Goal: Task Accomplishment & Management: Complete application form

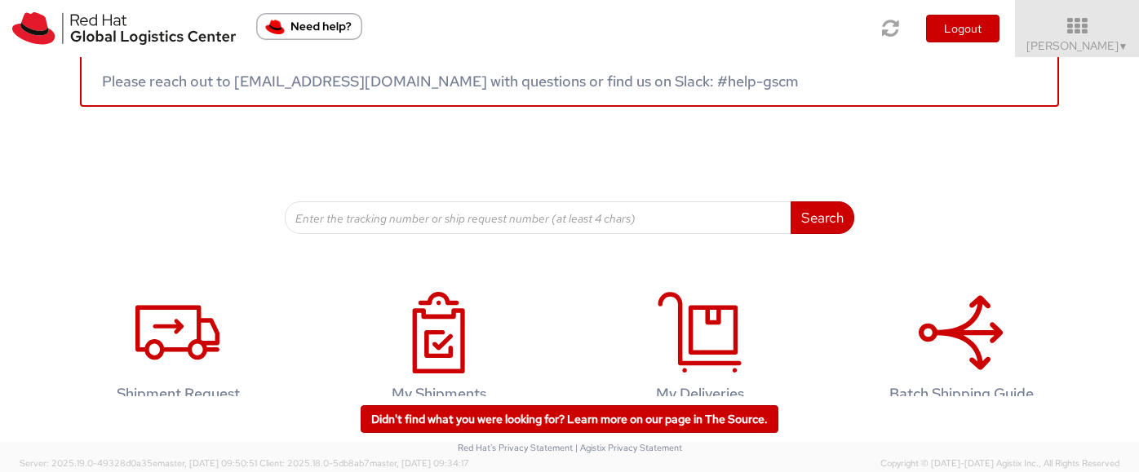
scroll to position [131, 0]
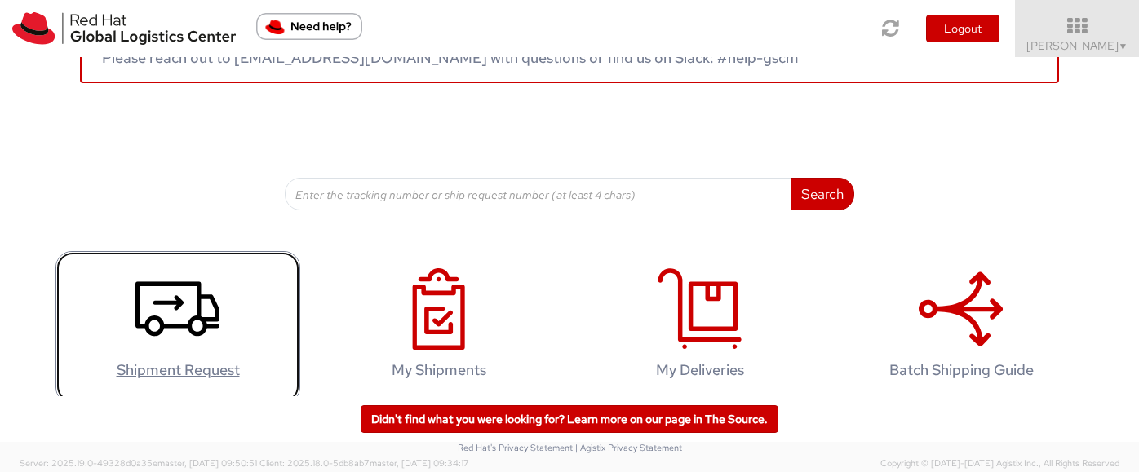
click at [169, 266] on link "Shipment Request" at bounding box center [177, 327] width 245 height 153
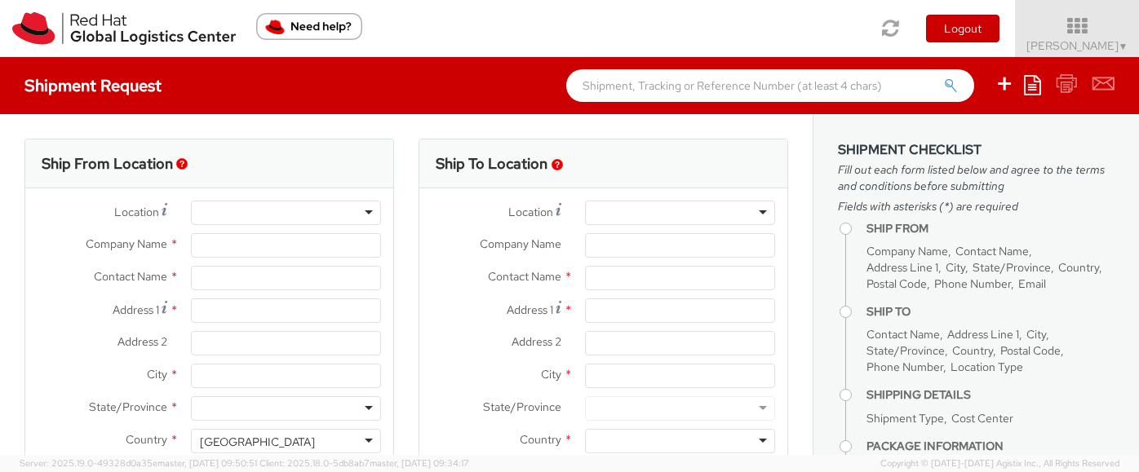
select select "570"
select select
type input "Red Hat Inc."
type input "[PERSON_NAME]"
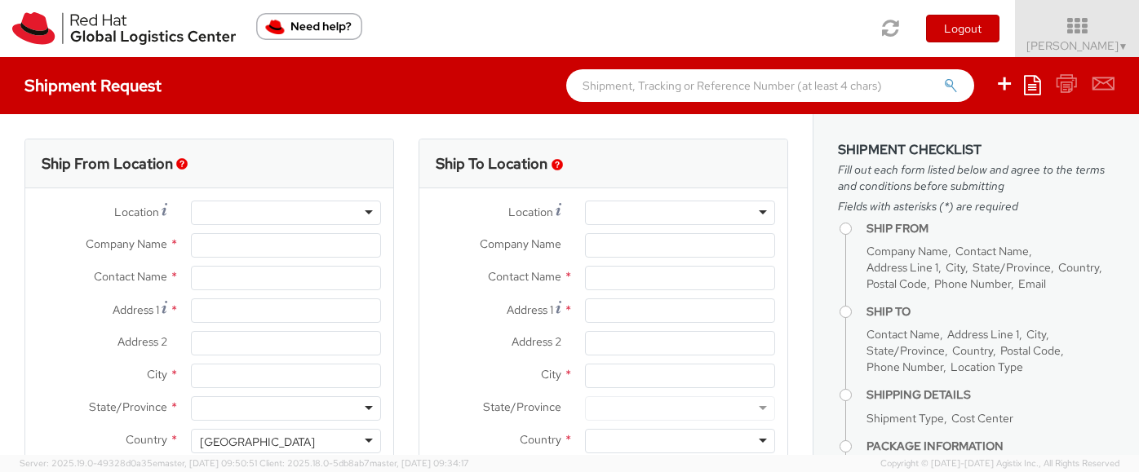
type input "300 A St."
type input "4th Floor"
type input "BOSTON"
type input "02210"
type input "978-392-1000"
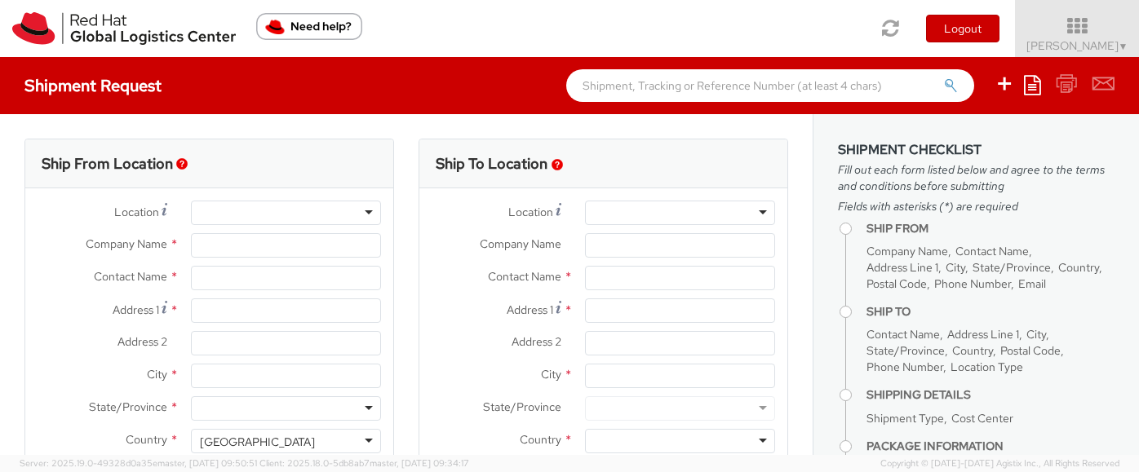
type input "smeade@redhat.com"
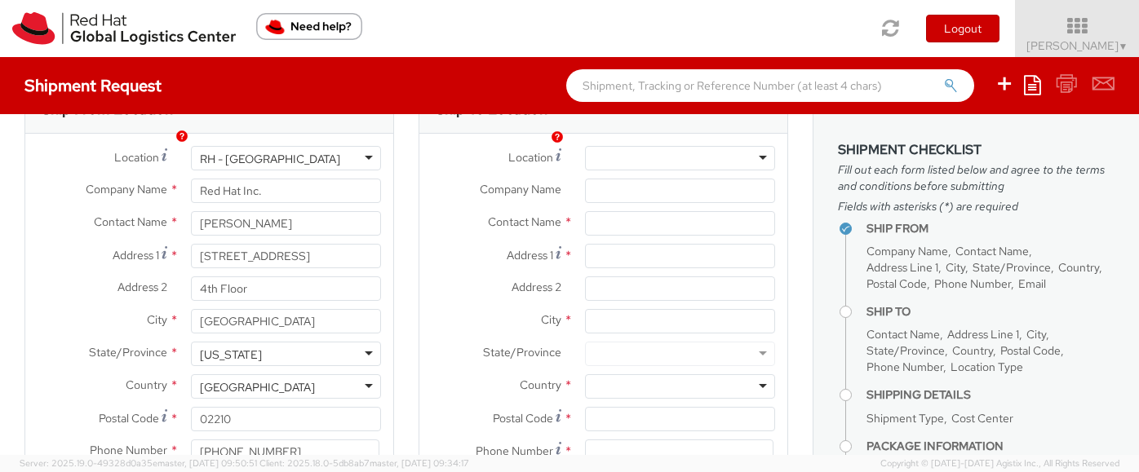
scroll to position [24, 0]
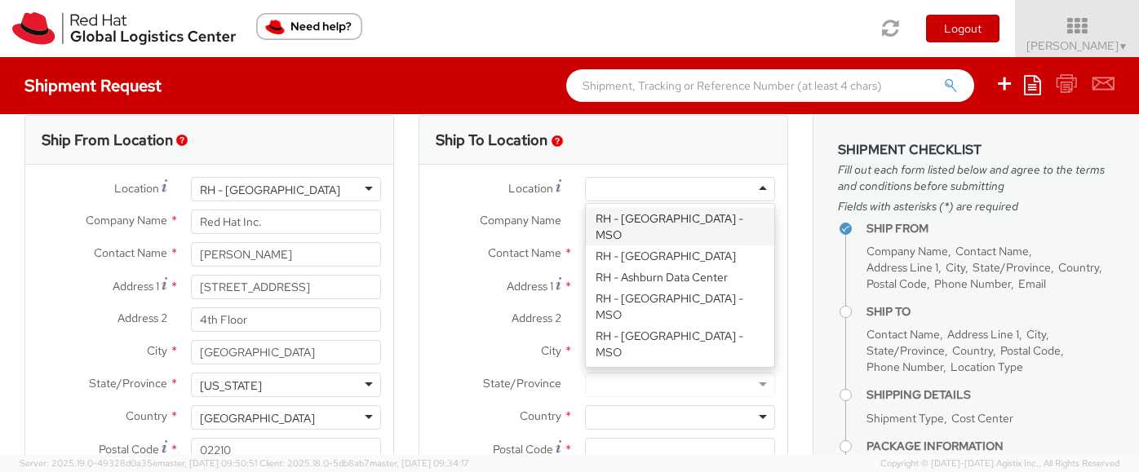
click at [688, 188] on div at bounding box center [680, 189] width 190 height 24
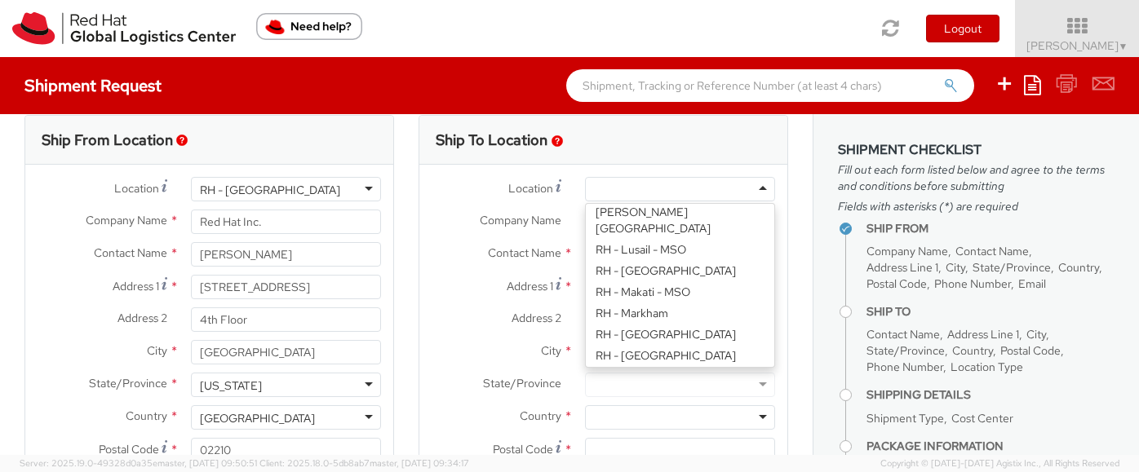
scroll to position [2159, 0]
type input "Red Hat, Inc."
type input "100 East Davie Street"
type input "RALEIGH"
type input "27601"
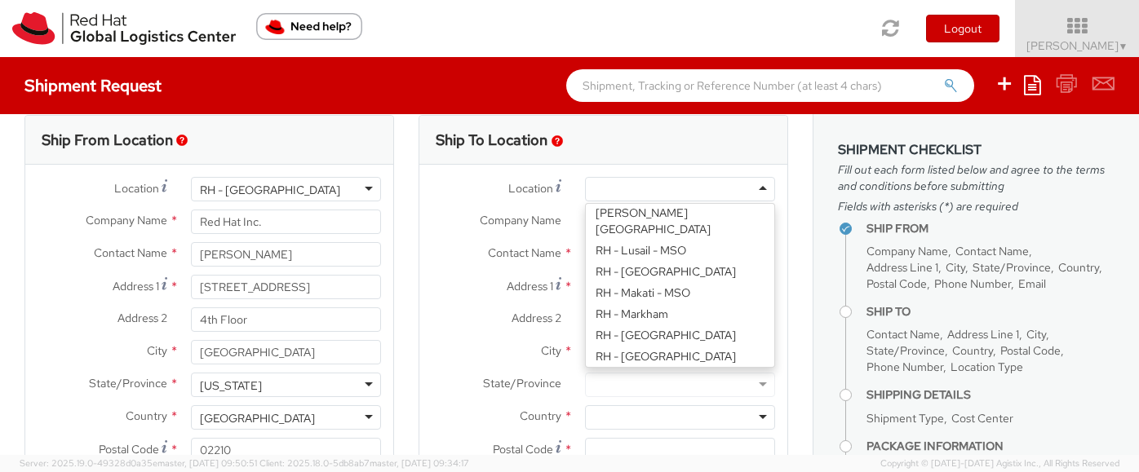
type input "919-754-4950"
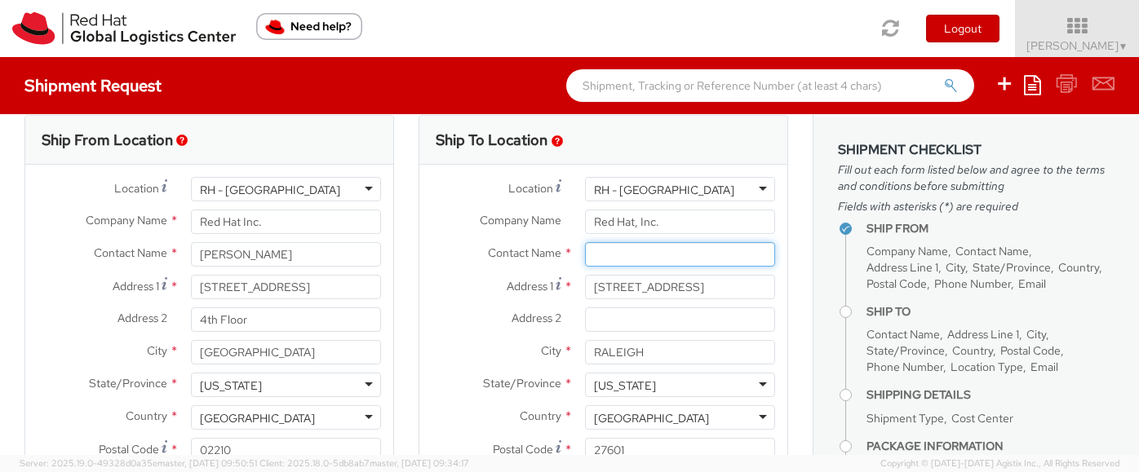
click at [628, 250] on input "text" at bounding box center [680, 254] width 190 height 24
type input "Maria Bracho"
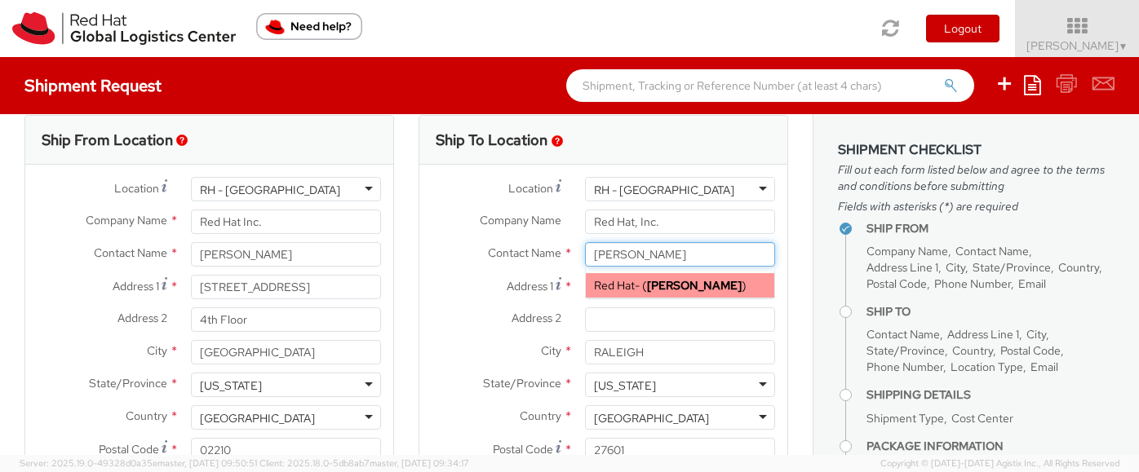
click at [643, 281] on div "Red Hat - ( Maria Bracho )" at bounding box center [680, 285] width 188 height 24
type input "Red Hat"
type input "mbracho@redhat.com"
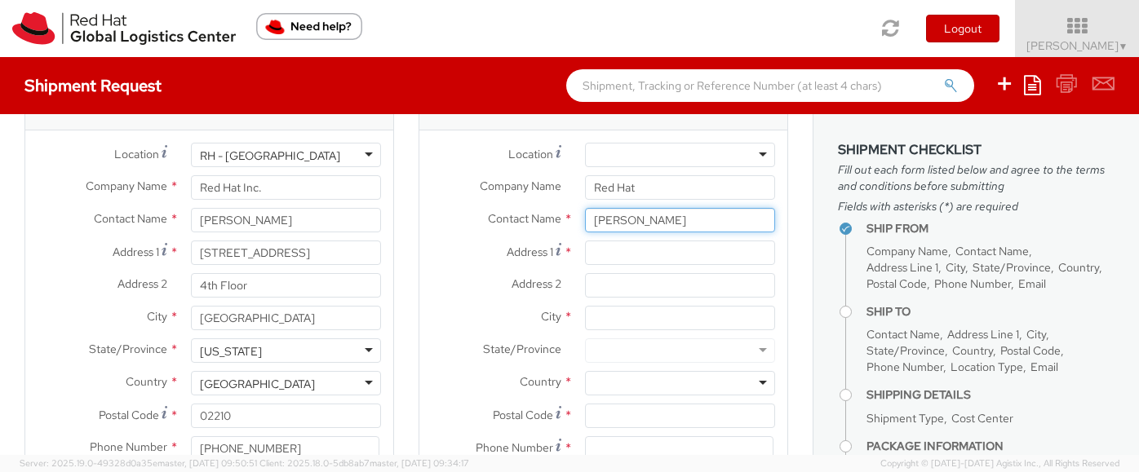
scroll to position [62, 0]
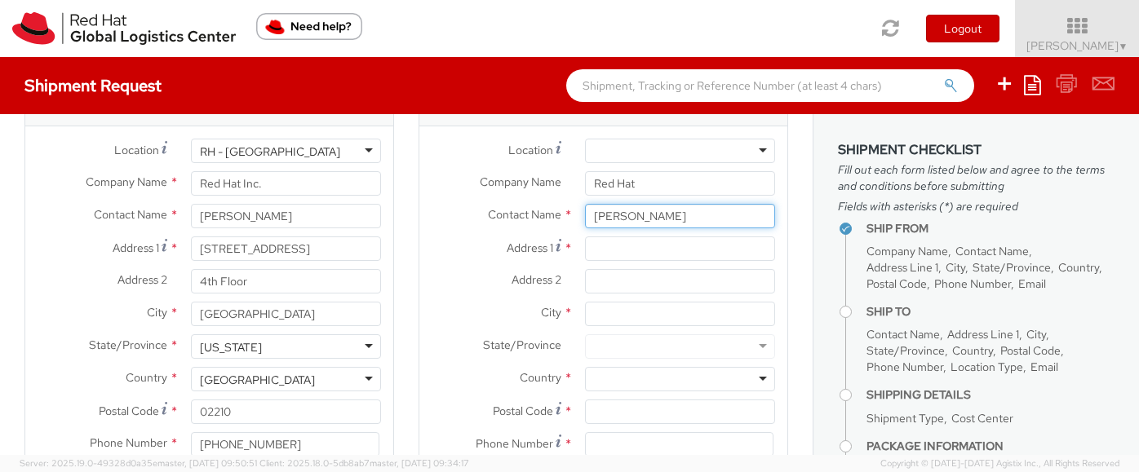
type input "Maria Bracho"
click at [648, 161] on div at bounding box center [680, 151] width 190 height 24
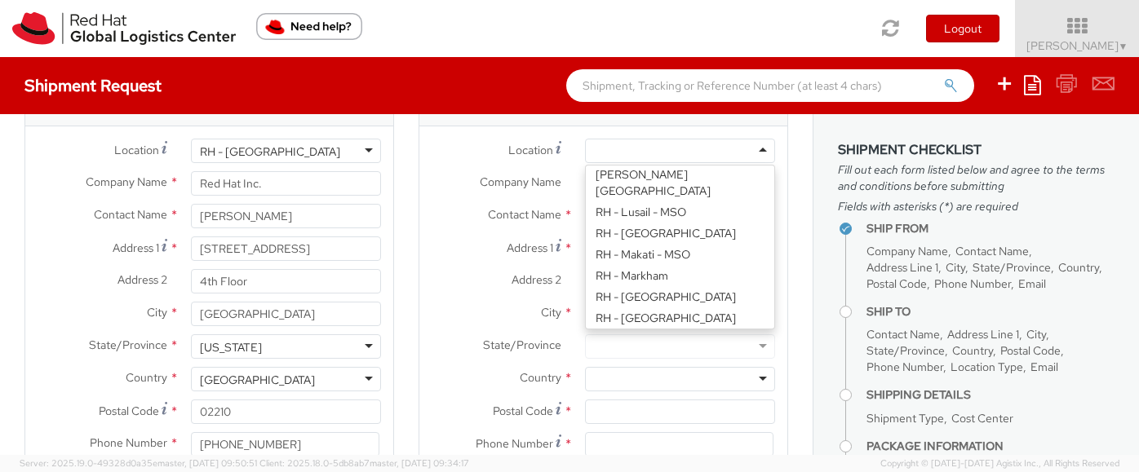
type input "Red Hat, Inc."
type input "100 East Davie Street"
type input "RALEIGH"
type input "27601"
type input "919-754-4950"
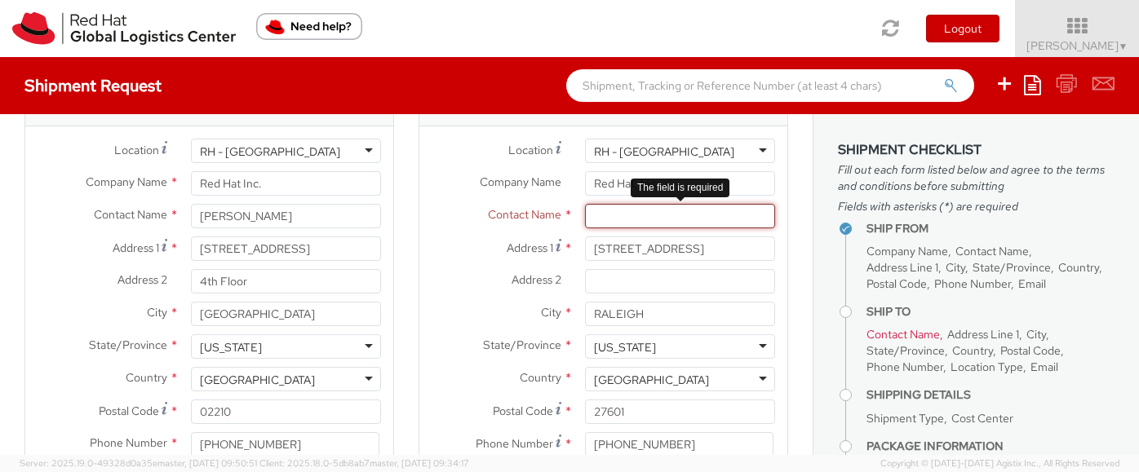
click at [623, 219] on input "text" at bounding box center [680, 216] width 190 height 24
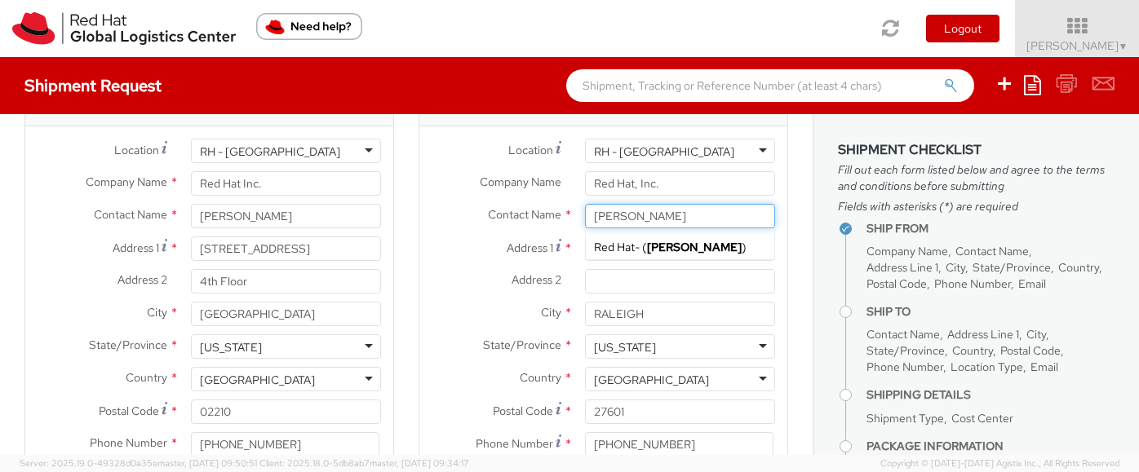
type input "Maria Bracho"
click at [449, 277] on label "Address 2 *" at bounding box center [495, 279] width 153 height 21
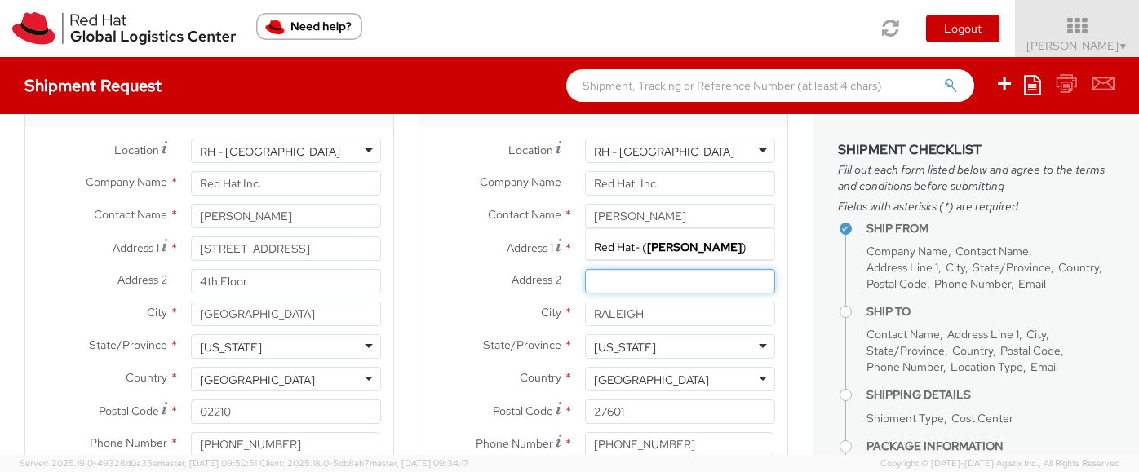
click at [585, 277] on input "Address 2 *" at bounding box center [680, 281] width 190 height 24
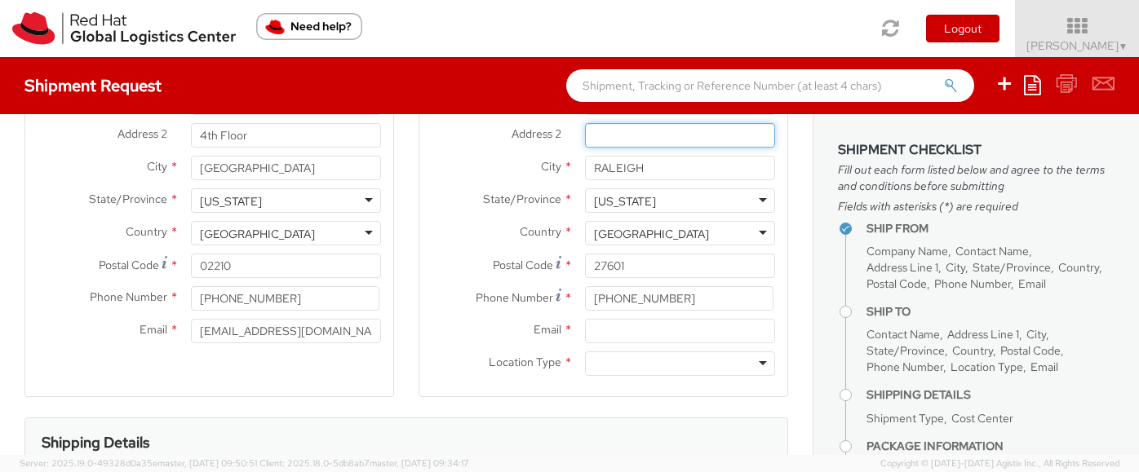
scroll to position [215, 0]
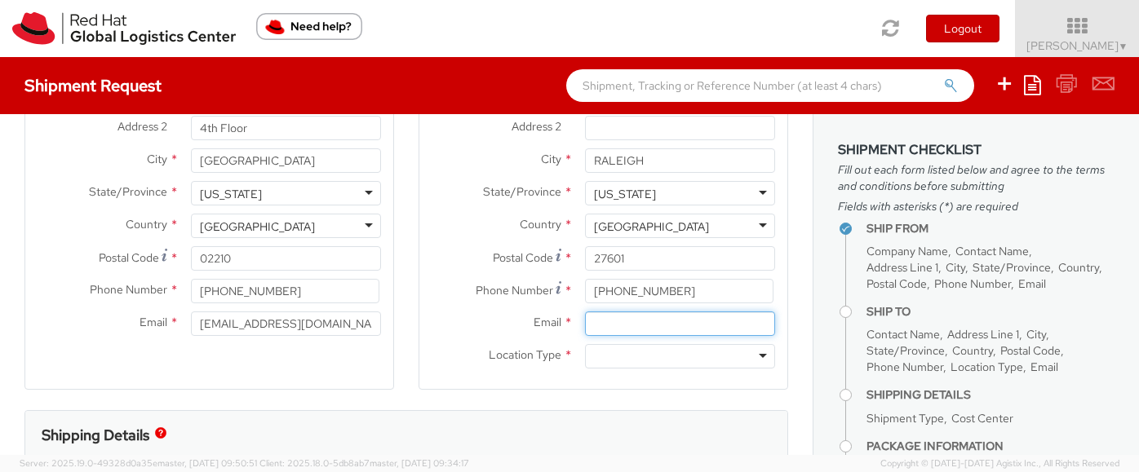
click at [616, 321] on input "Email *" at bounding box center [680, 324] width 190 height 24
type input "smeade@redhat.com"
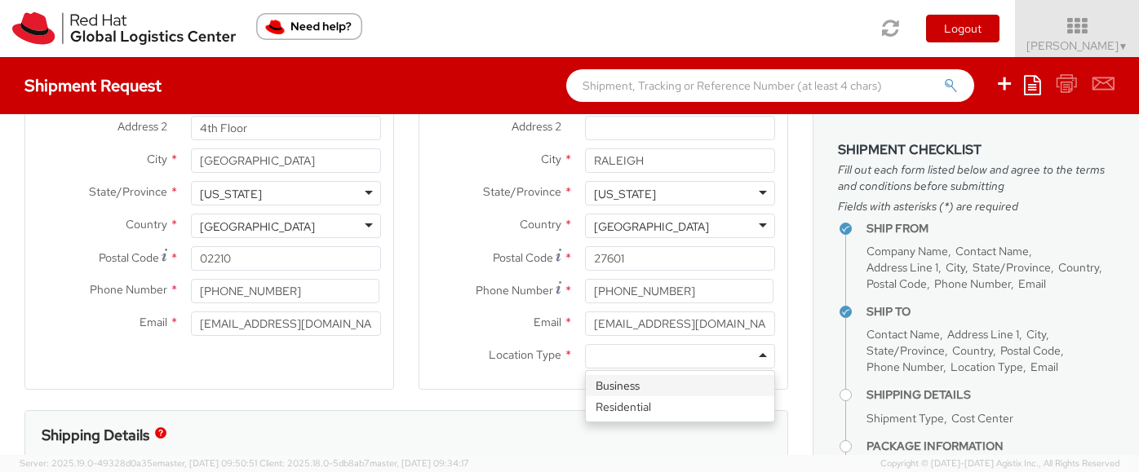
click at [635, 356] on div at bounding box center [680, 356] width 190 height 24
click at [416, 336] on div "Ship To Location Location * RH - Raleigh RH - Raleigh RH - Amsterdam - MSO RH -…" at bounding box center [603, 166] width 394 height 487
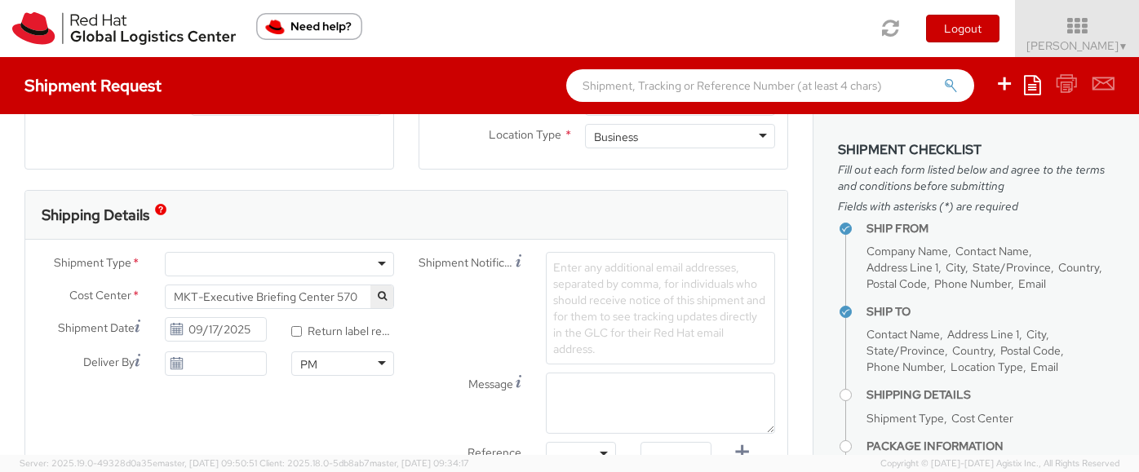
scroll to position [440, 0]
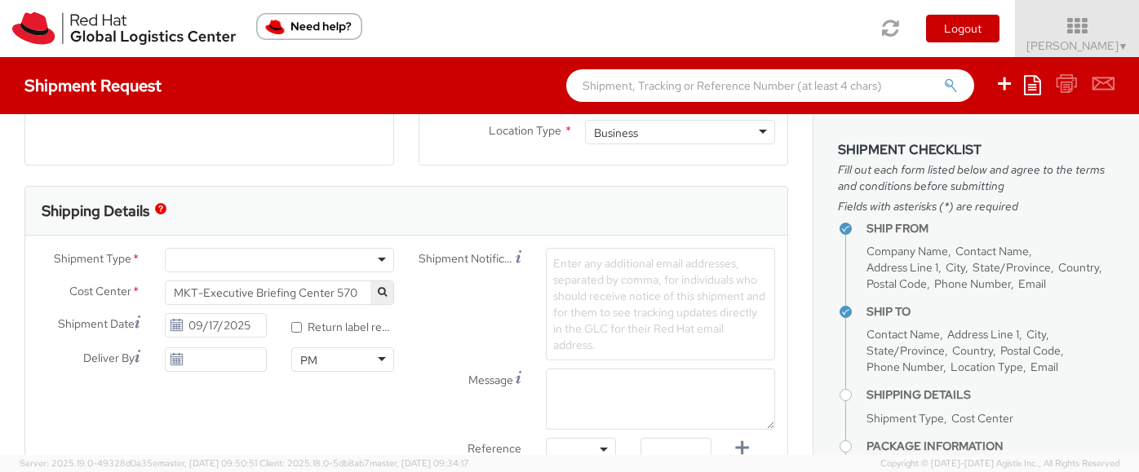
click at [226, 250] on div at bounding box center [279, 260] width 229 height 24
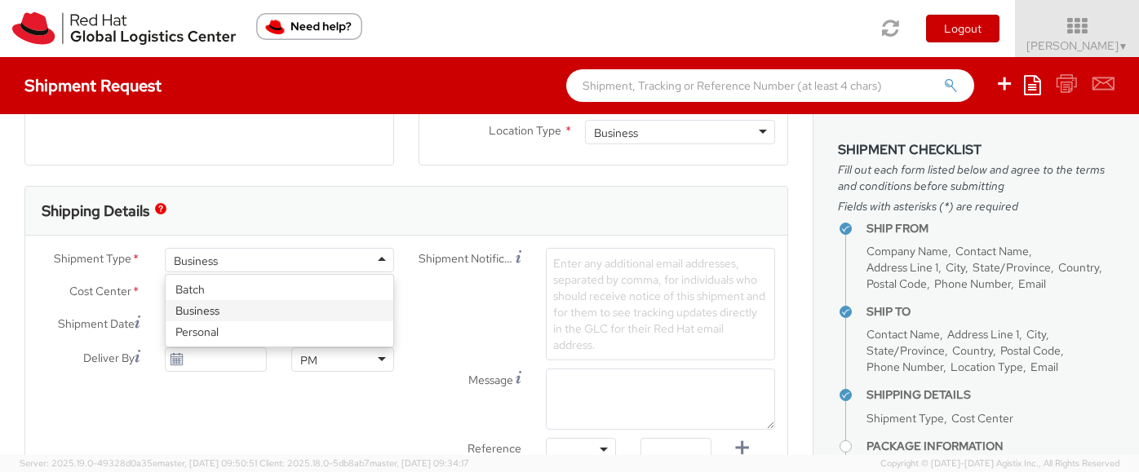
click at [213, 272] on div "Business" at bounding box center [279, 260] width 229 height 24
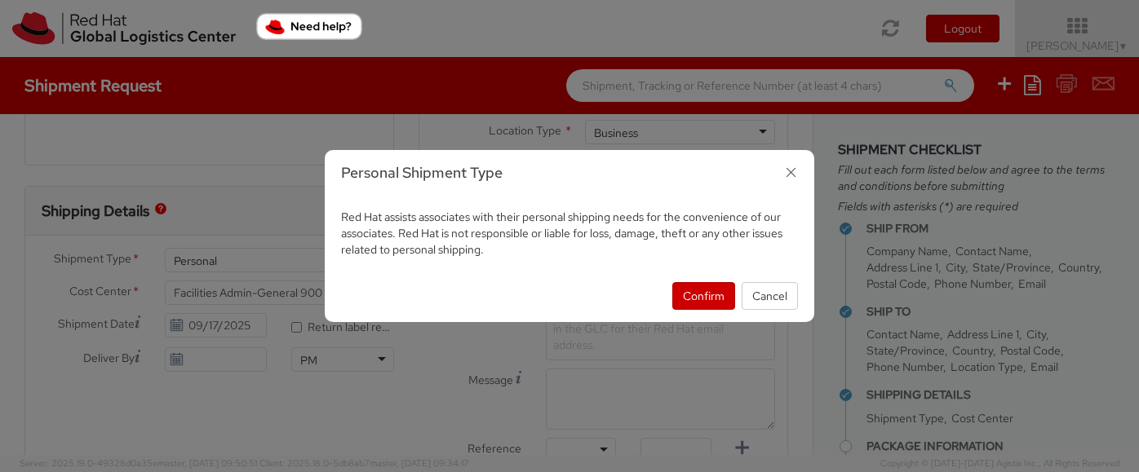
click at [787, 169] on icon "button" at bounding box center [791, 173] width 24 height 24
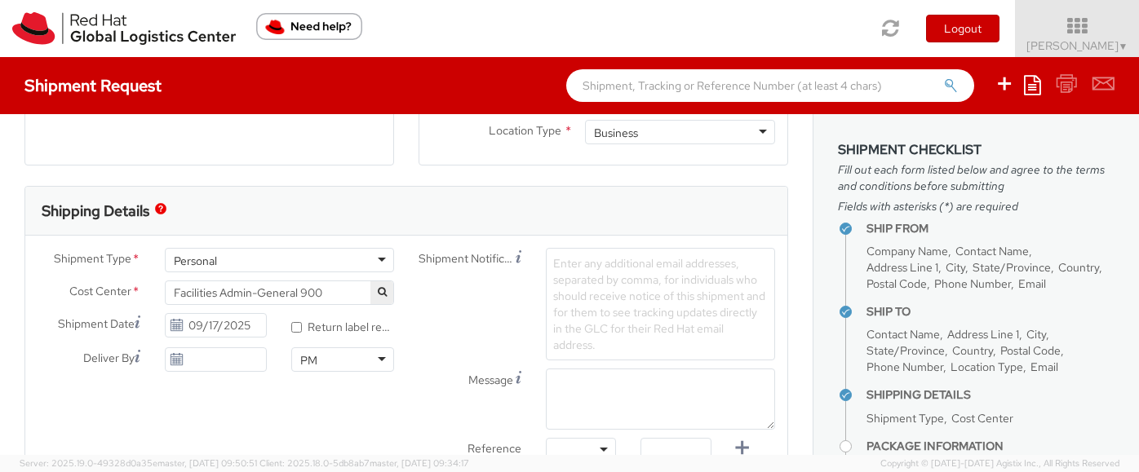
click at [308, 257] on div "Personal" at bounding box center [279, 260] width 229 height 24
select select "570"
click at [206, 362] on input "09/17/2025" at bounding box center [216, 359] width 103 height 24
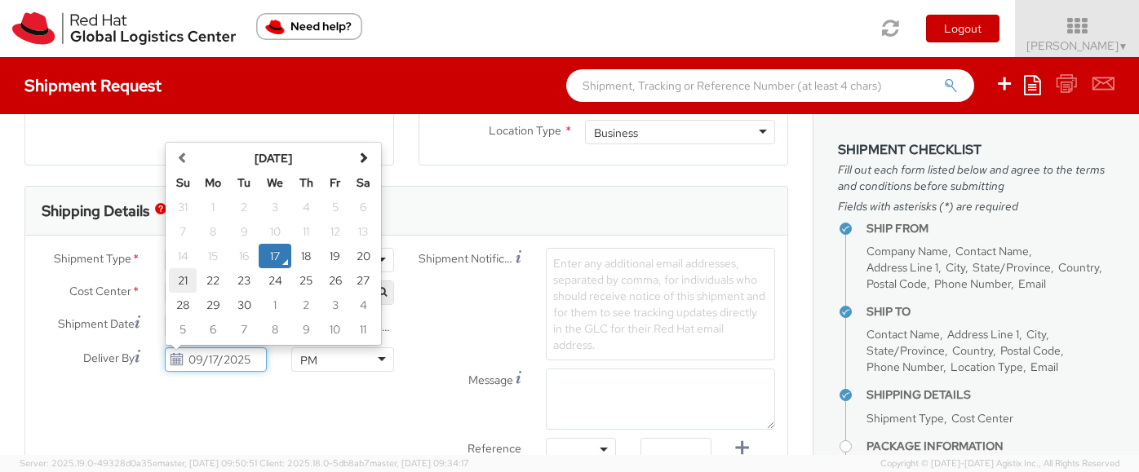
click at [186, 277] on td "21" at bounding box center [183, 280] width 29 height 24
type input "09/21/2025"
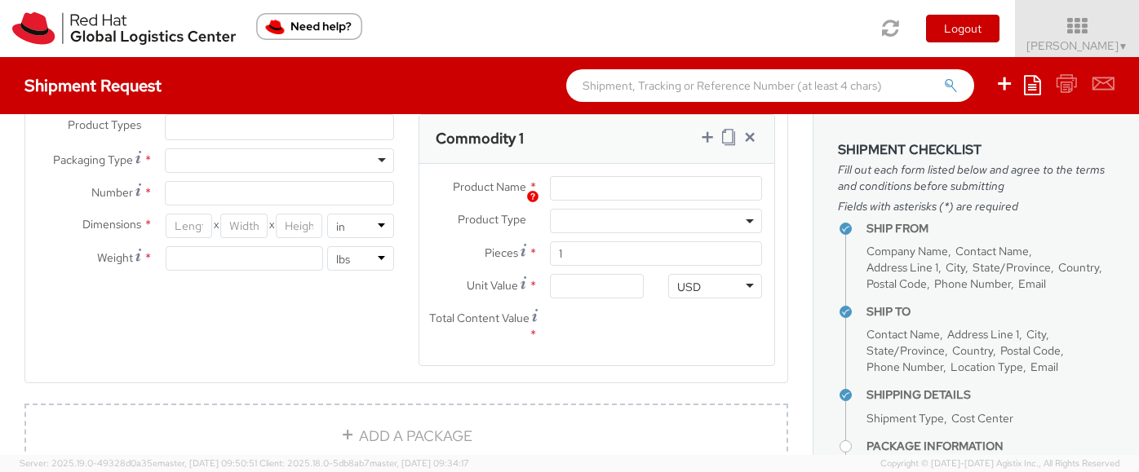
scroll to position [800, 0]
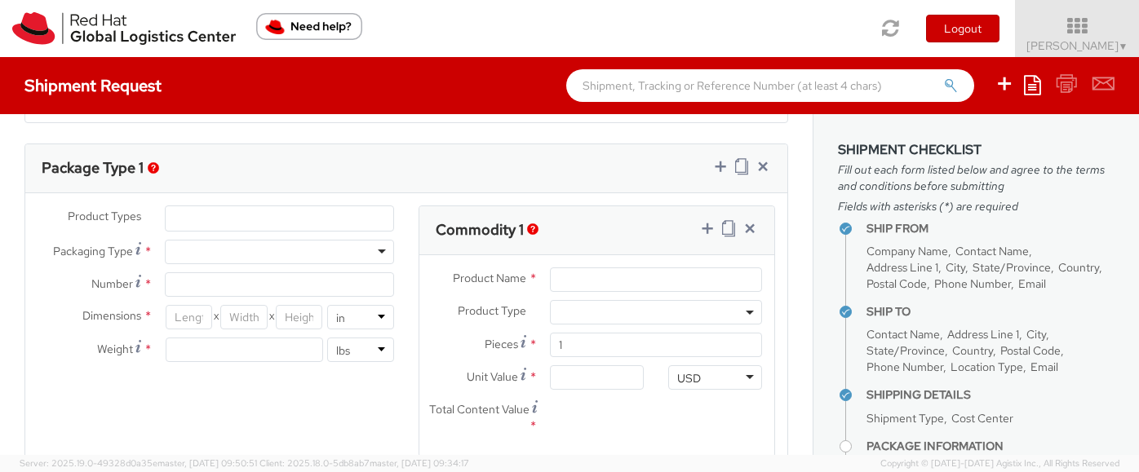
click at [195, 220] on ul at bounding box center [280, 218] width 228 height 24
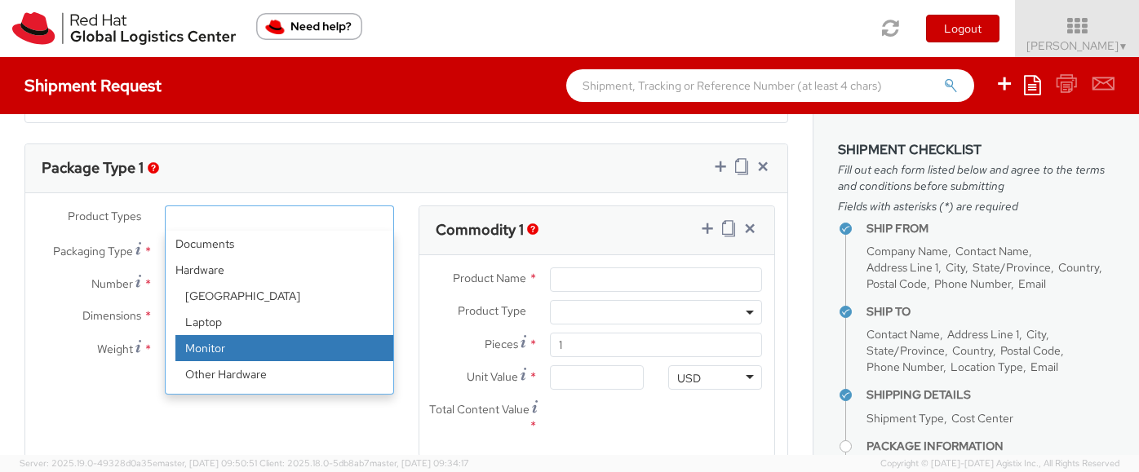
scroll to position [72, 0]
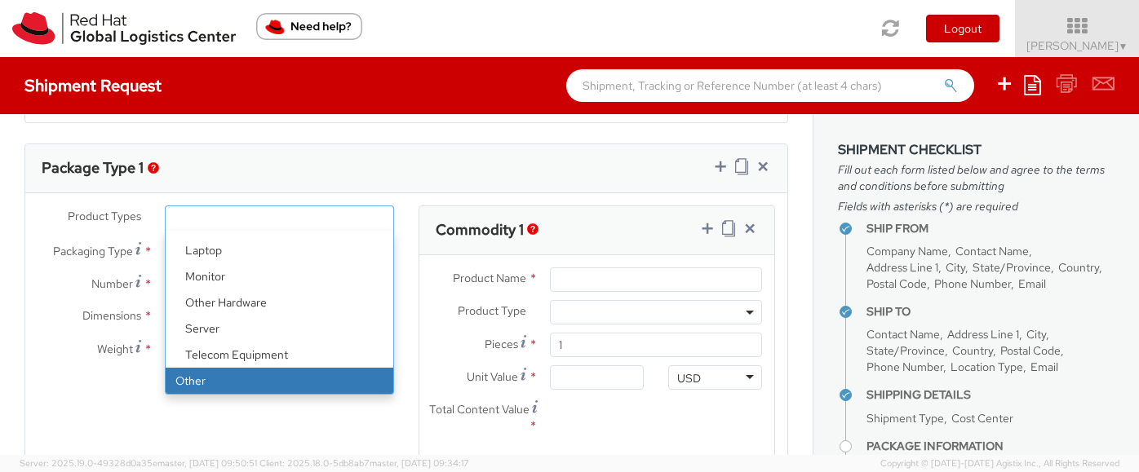
select select "OTHER"
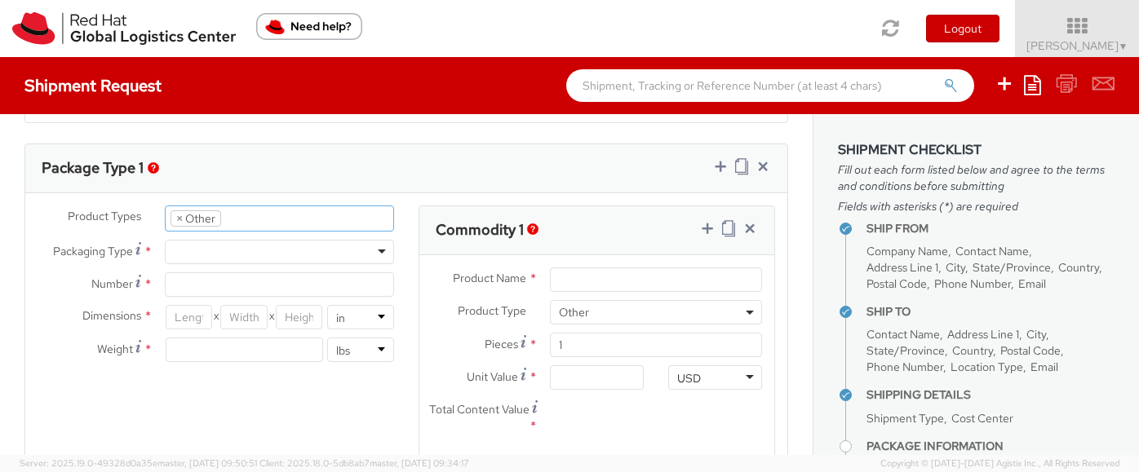
scroll to position [131, 0]
click at [210, 254] on div at bounding box center [279, 252] width 229 height 24
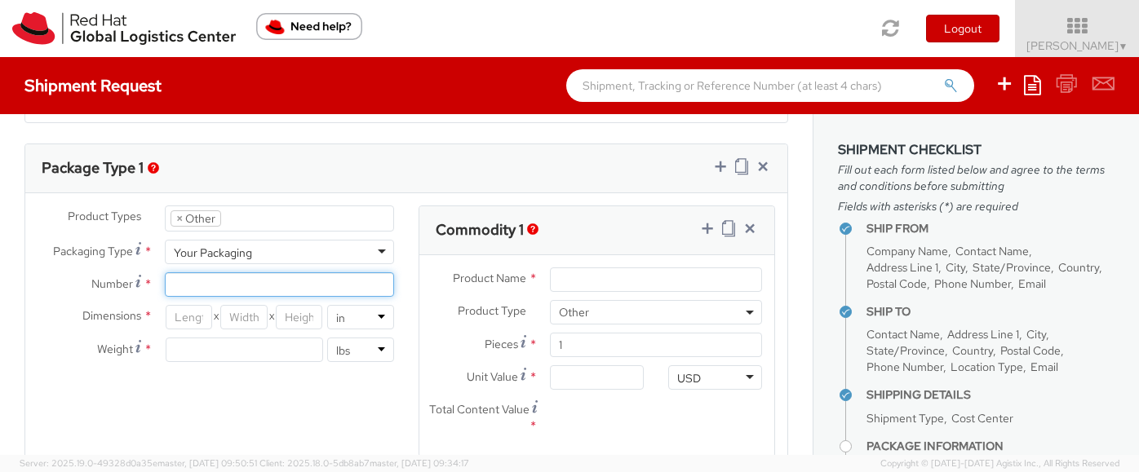
click at [206, 273] on input "Number *" at bounding box center [279, 284] width 229 height 24
type input "1"
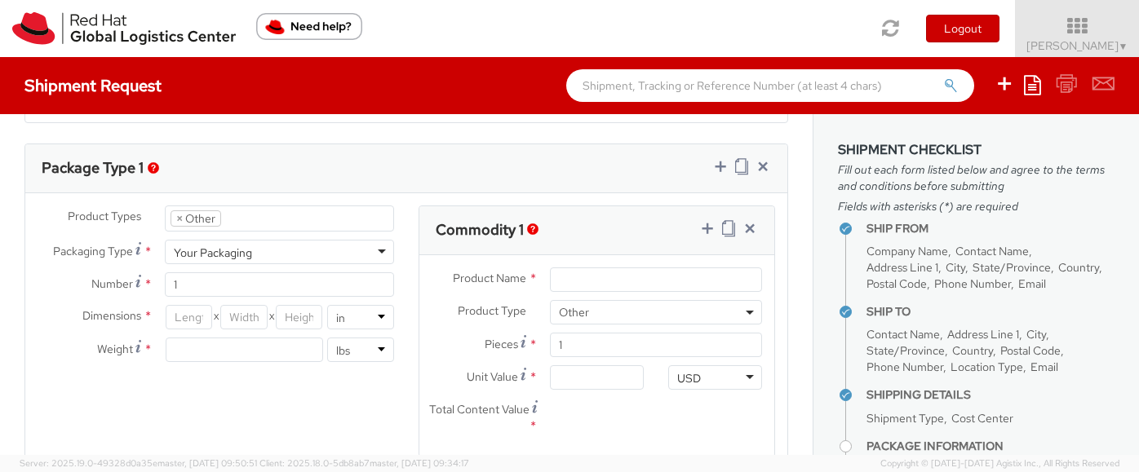
click at [212, 388] on div "Product Types * Documents Docking Station Laptop Monitor Other Hardware Server …" at bounding box center [406, 342] width 762 height 272
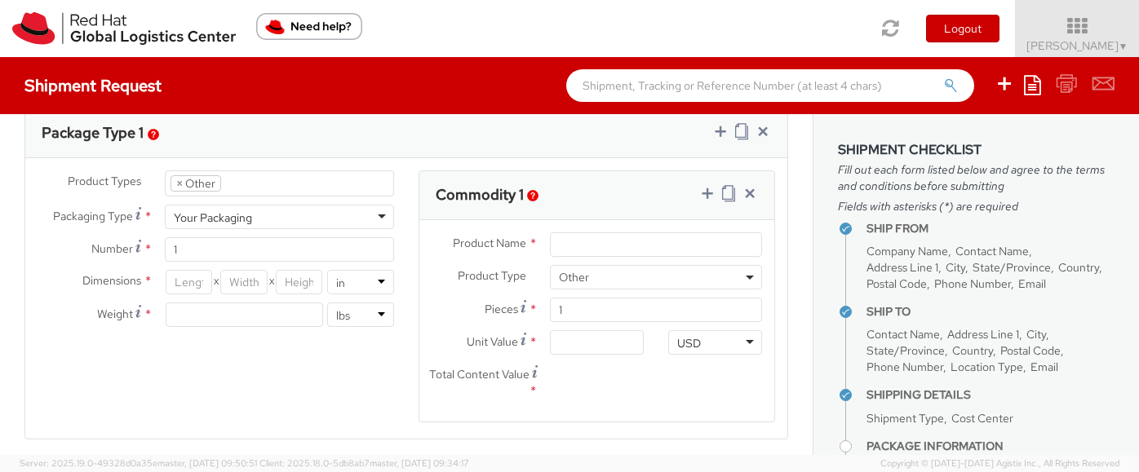
scroll to position [834, 0]
click at [598, 248] on input "Product Name *" at bounding box center [656, 246] width 212 height 24
type input "Charger"
click at [595, 278] on span "Other" at bounding box center [656, 279] width 194 height 15
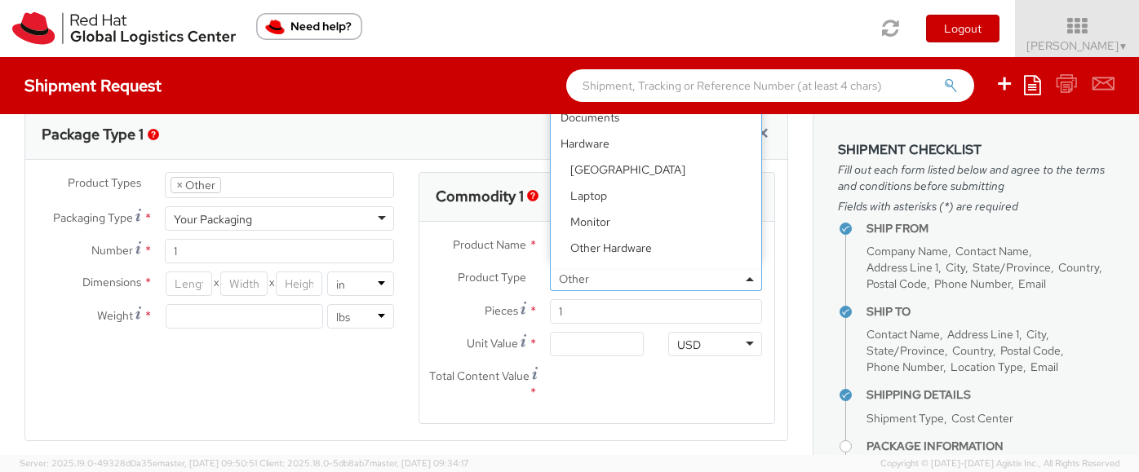
scroll to position [72, 0]
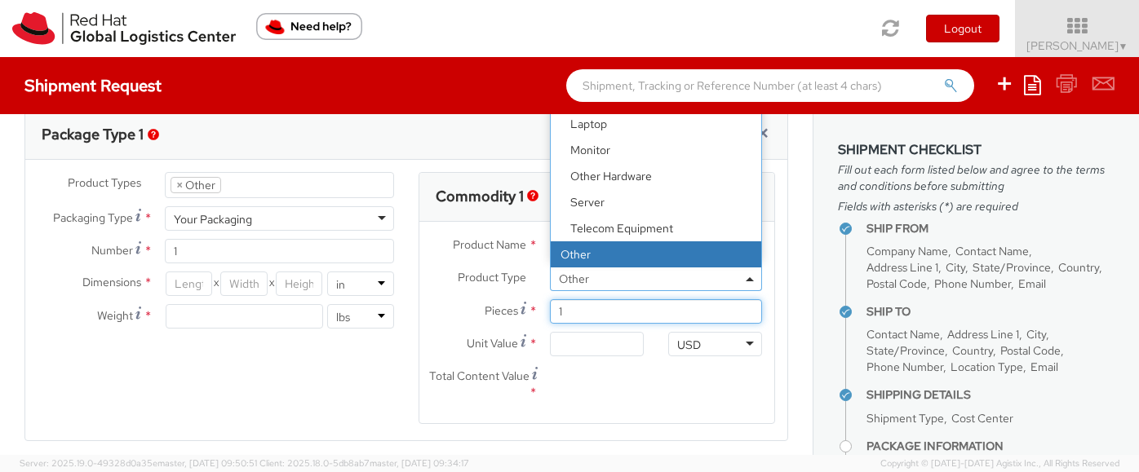
click at [595, 313] on input "1" at bounding box center [656, 311] width 212 height 24
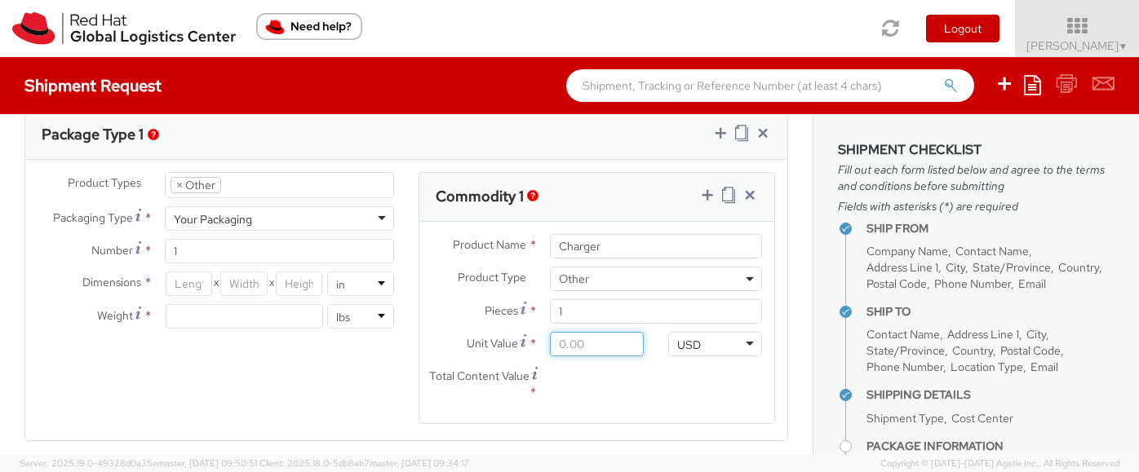
click at [588, 347] on input "Unit Value *" at bounding box center [597, 344] width 94 height 24
type input "3.00"
type input "30.00"
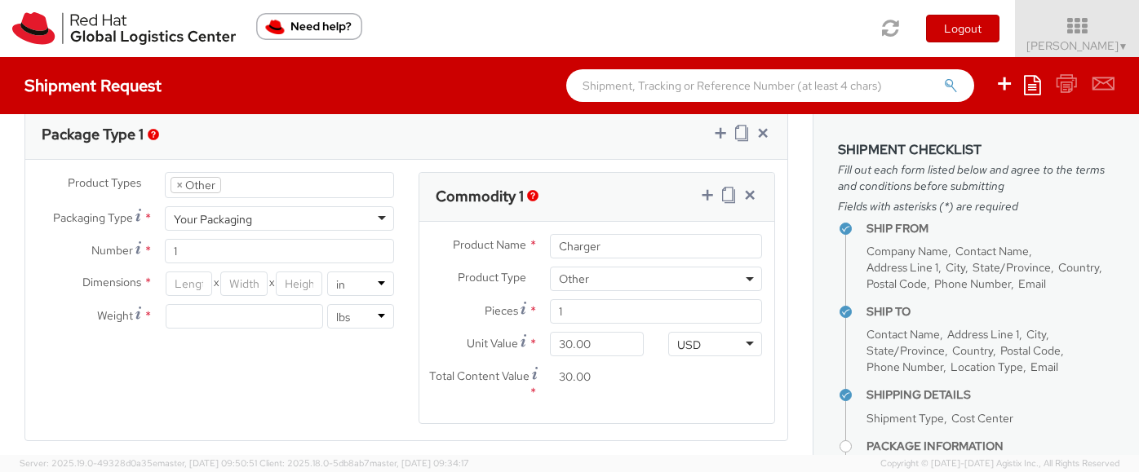
click at [644, 377] on div "30.00" at bounding box center [597, 377] width 118 height 24
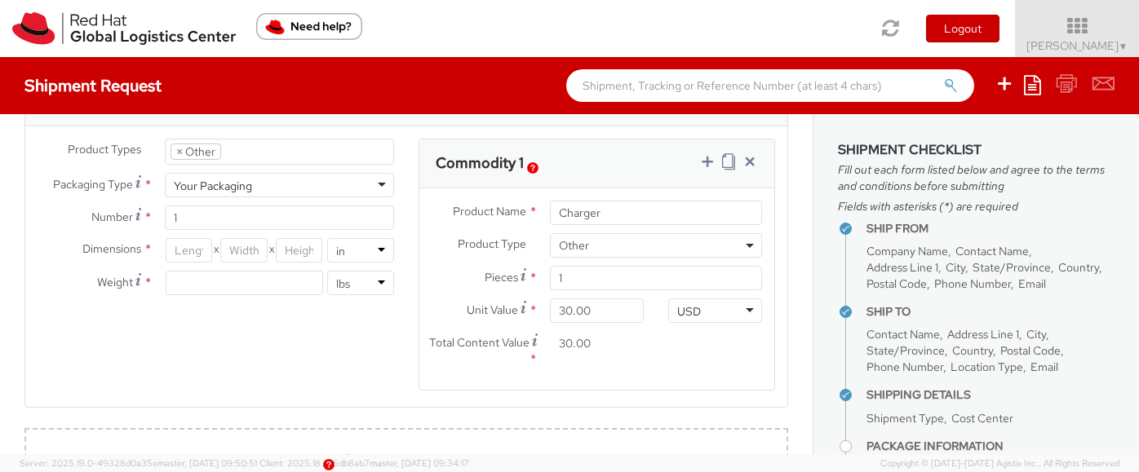
scroll to position [861, 0]
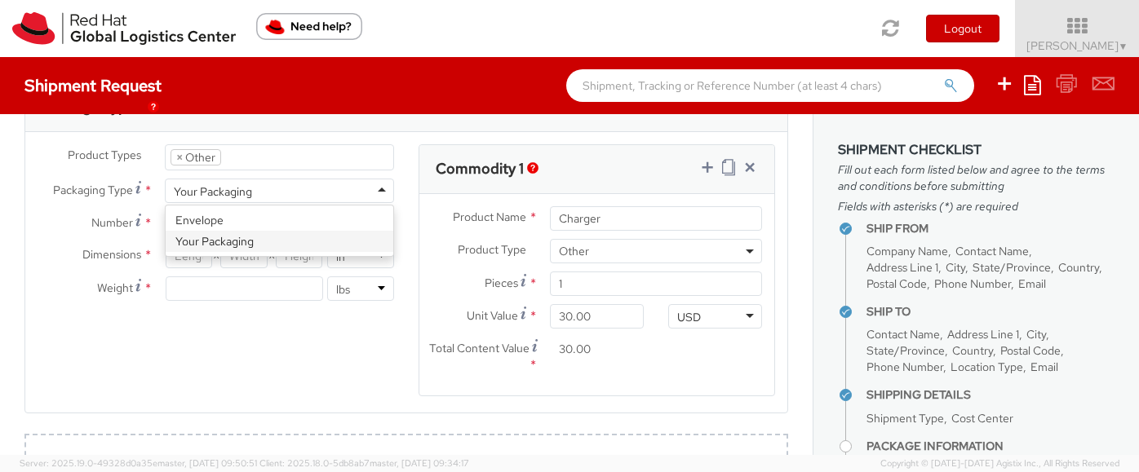
click at [232, 186] on div "Your Packaging" at bounding box center [213, 192] width 78 height 16
type input "9.5"
type input "12.5"
type input "0.25"
type input "1"
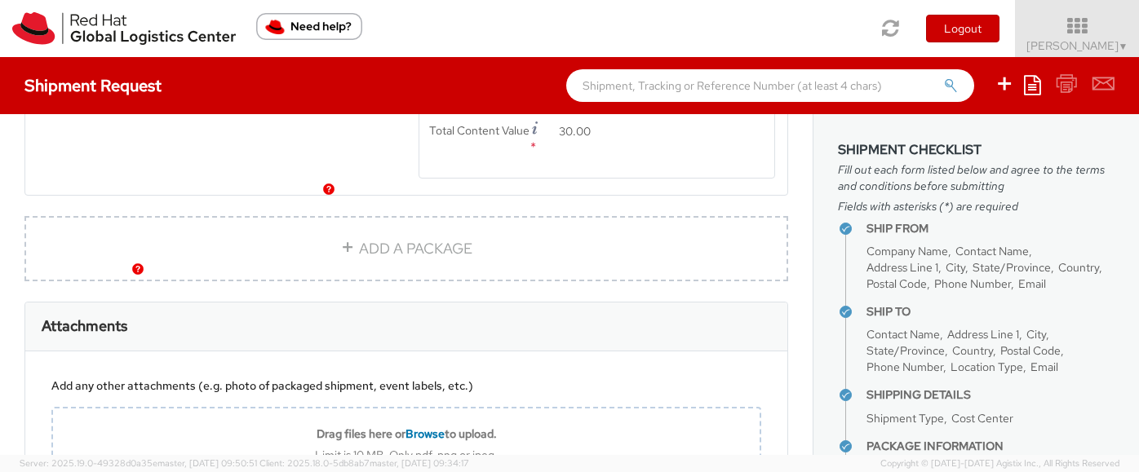
scroll to position [1219, 0]
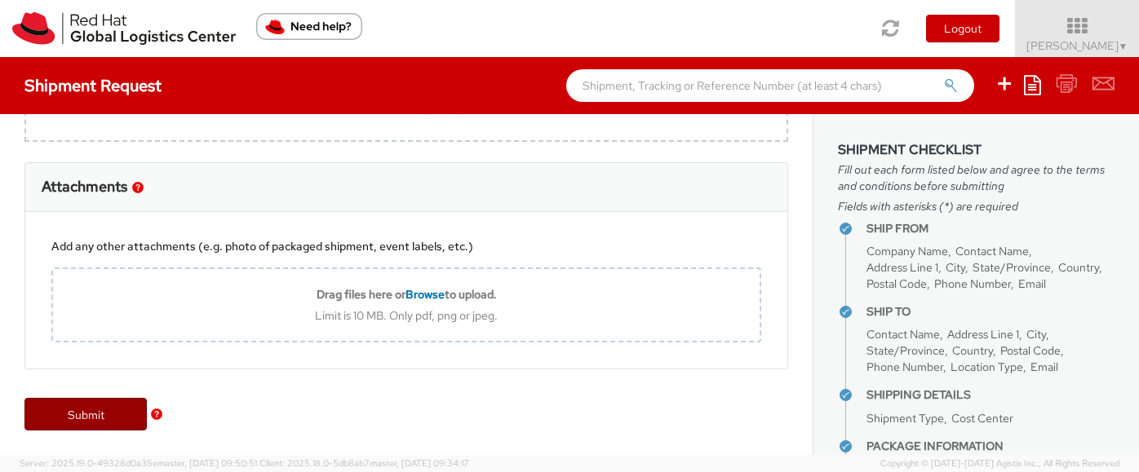
click at [108, 404] on link "Submit" at bounding box center [85, 414] width 122 height 33
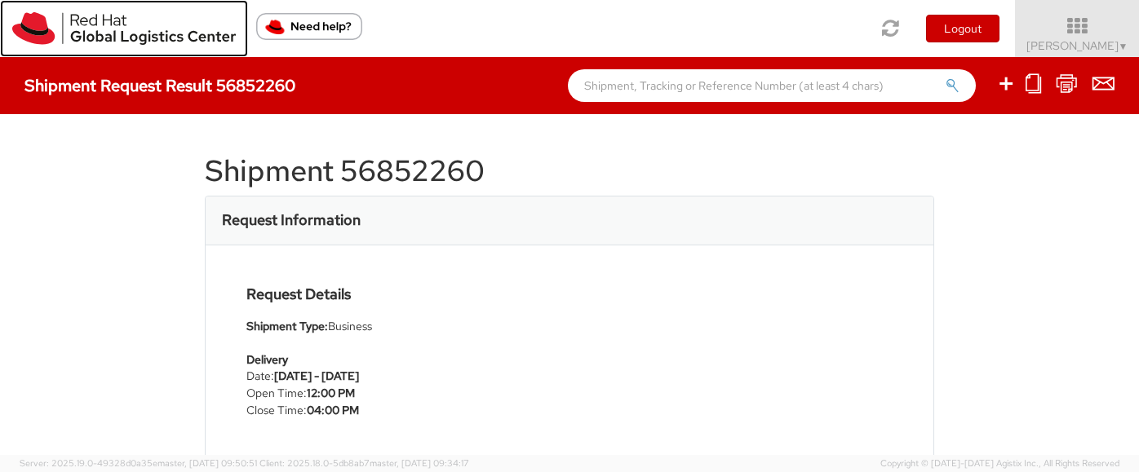
click at [44, 33] on img at bounding box center [123, 28] width 223 height 33
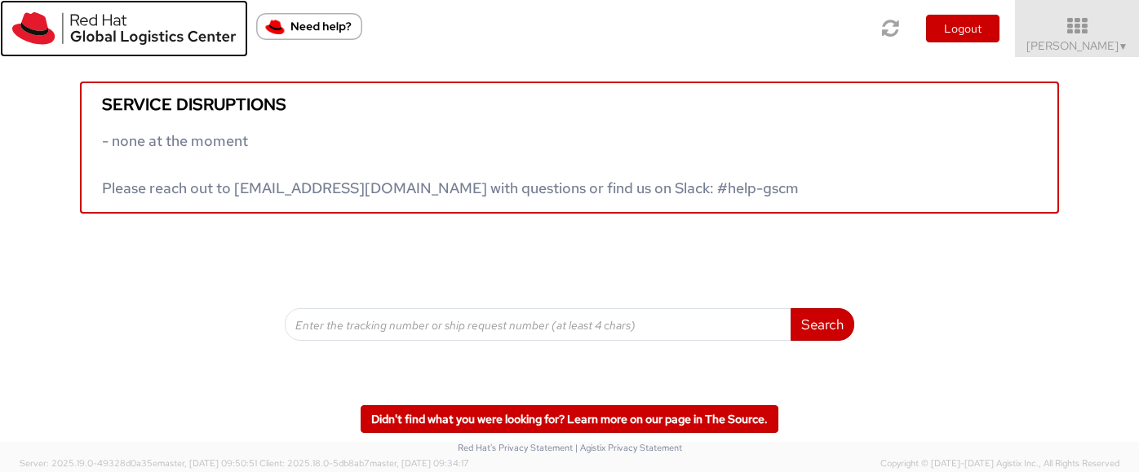
scroll to position [145, 0]
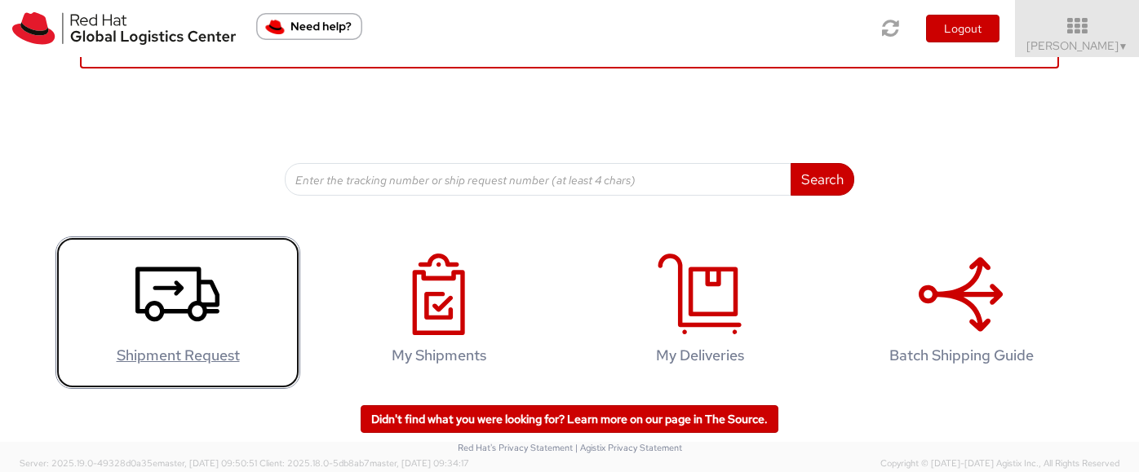
click at [199, 303] on use at bounding box center [177, 295] width 84 height 55
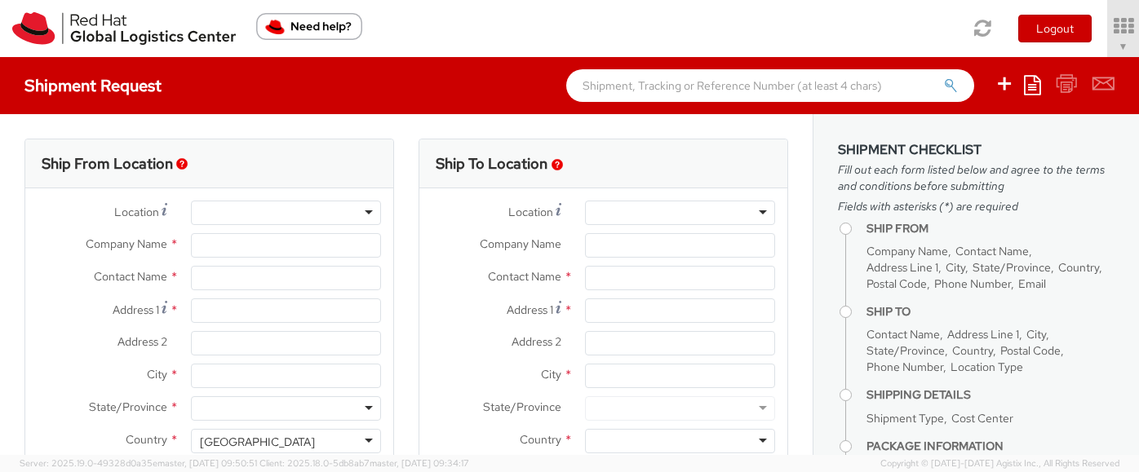
select select "570"
type input "Red Hat Inc."
type input "[PERSON_NAME]"
type input "300 A St."
type input "4th Floor"
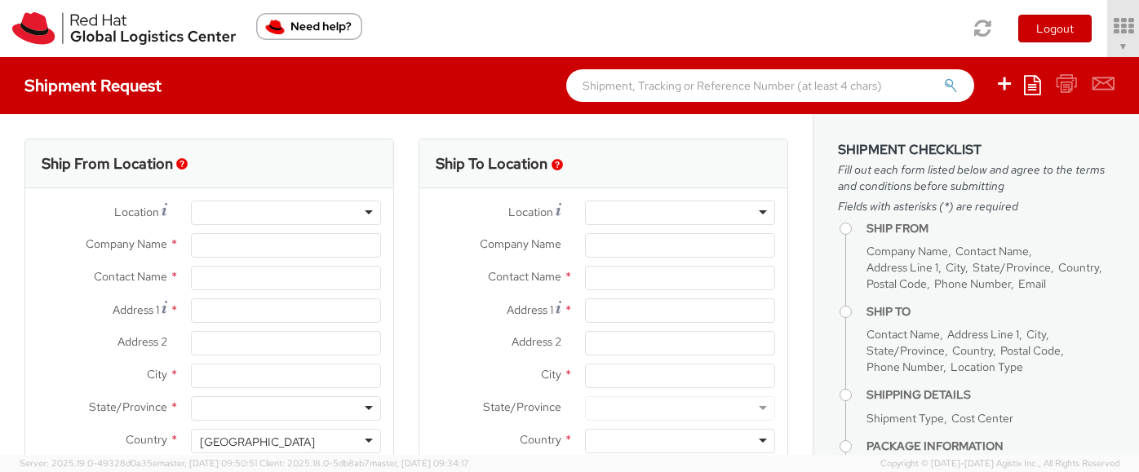
type input "BOSTON"
type input "02210"
type input "978-392-1000"
type input "smeade@redhat.com"
select select
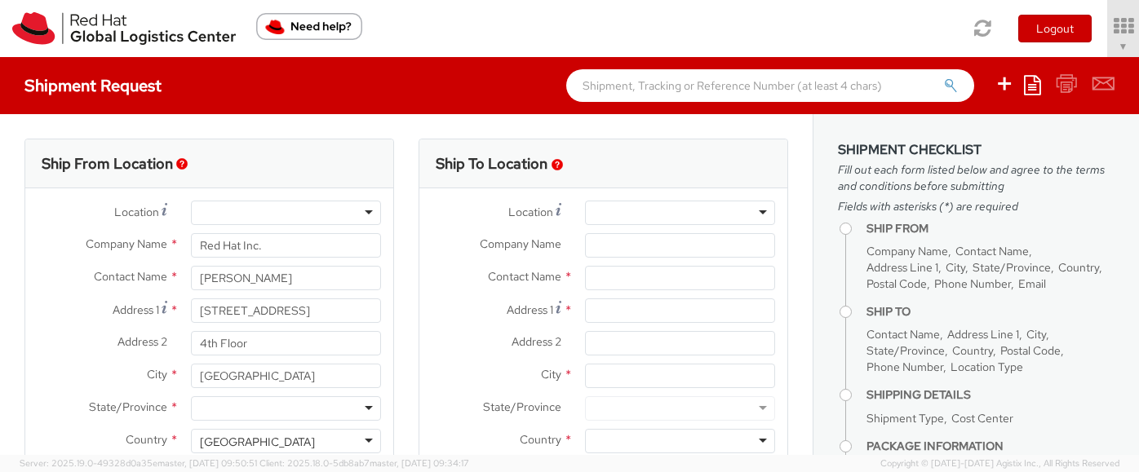
select select
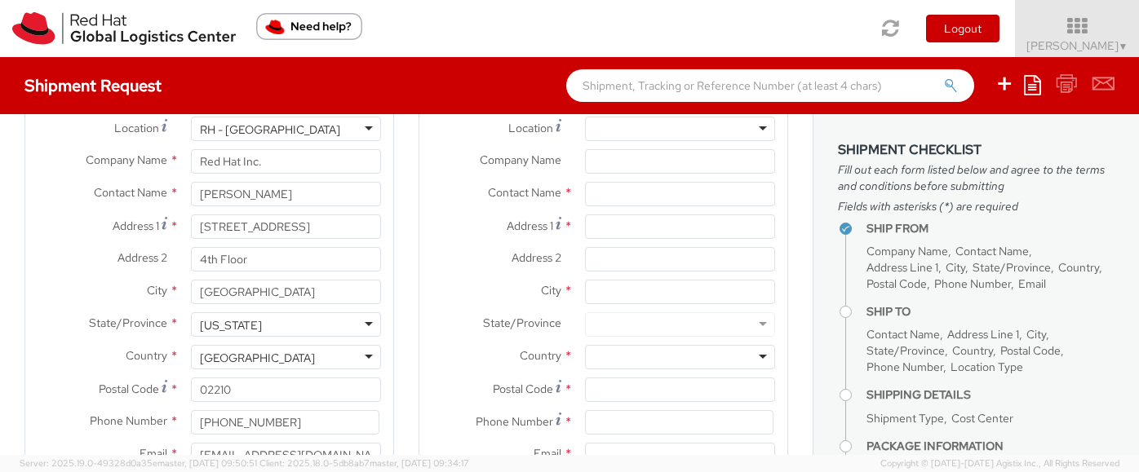
scroll to position [102, 0]
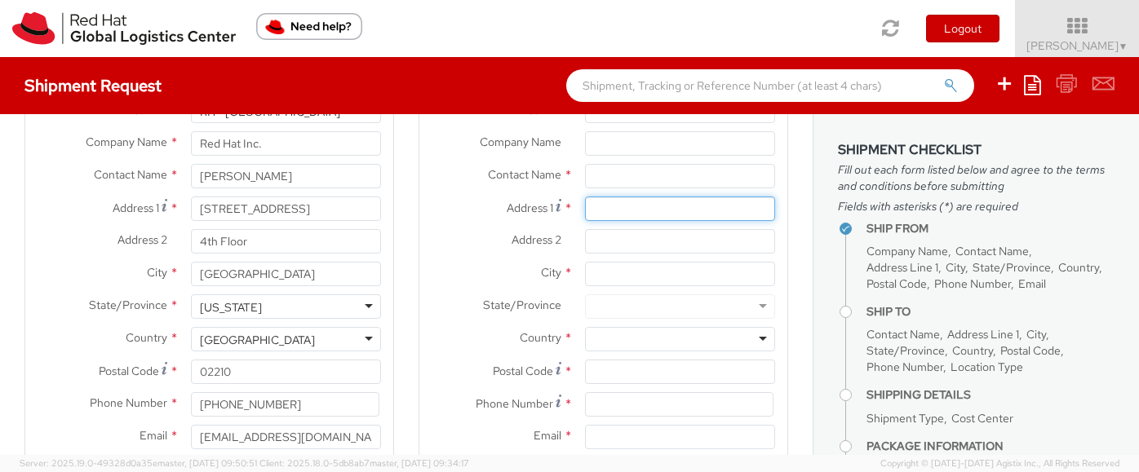
click at [613, 210] on input "Address 1 *" at bounding box center [680, 209] width 190 height 24
paste input "Raquel Jareño Playa de San Juan, 20 - Local · 28042 Madrid - Spa"
click at [765, 212] on input "Raquel Jareño Playa de San Juan, 20 - Local · 28042 Madrid - Spa" at bounding box center [680, 209] width 190 height 24
click at [639, 208] on input "Raquel Jareño Playa de San Juan, 20 - Local · 28042 Madrid - Spa" at bounding box center [680, 209] width 190 height 24
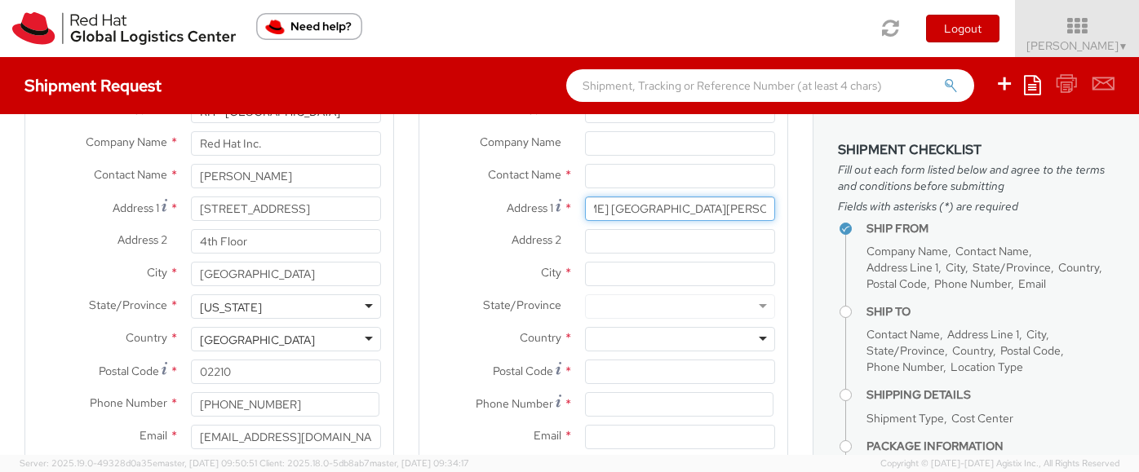
scroll to position [0, 0]
drag, startPoint x: 670, startPoint y: 208, endPoint x: 559, endPoint y: 206, distance: 110.9
click at [559, 206] on div "Address 1 * Raquel Jareño Playa de San Juan, 20 - Local · 28042 Madrid - Spa" at bounding box center [603, 209] width 368 height 24
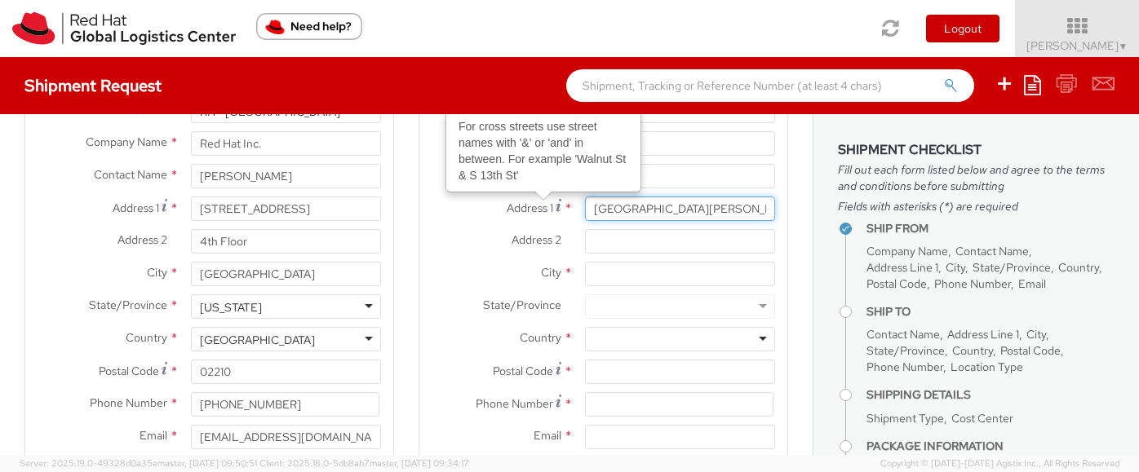
type input "Playa de San Juan, 20 - Local · 28042 Madrid - Spa"
click at [666, 174] on input "text" at bounding box center [680, 176] width 190 height 24
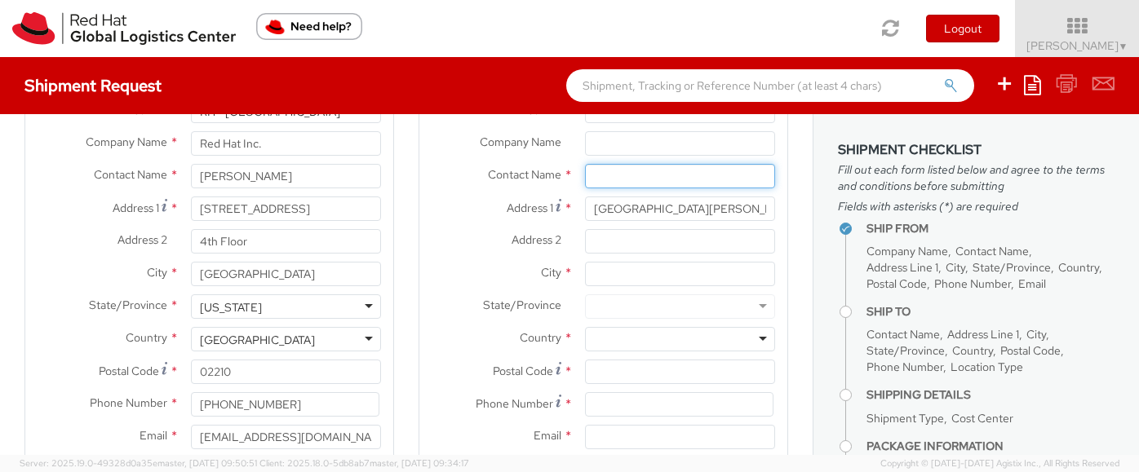
paste input "Raquel Jareño"
type input "Raquel Jareño"
click at [629, 217] on input "Playa de San Juan, 20 - Local · 28042 Madrid - Spa" at bounding box center [680, 209] width 190 height 24
click at [752, 210] on input "Playa de San Juan, 20 - Local · 28042 Madrid - Spa" at bounding box center [680, 209] width 190 height 24
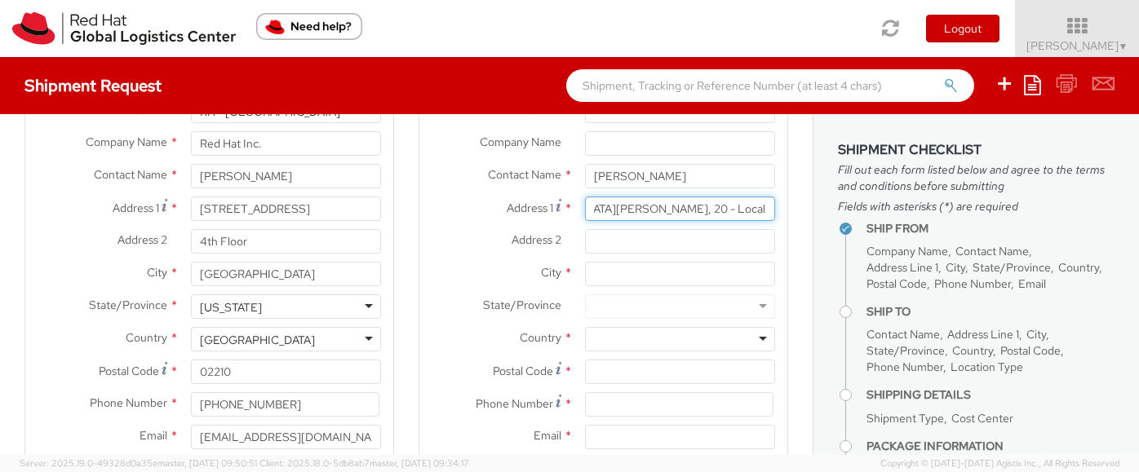
scroll to position [0, 100]
type input "Playa de San Juan, 20 - Local · 28042 Madrid - Spain"
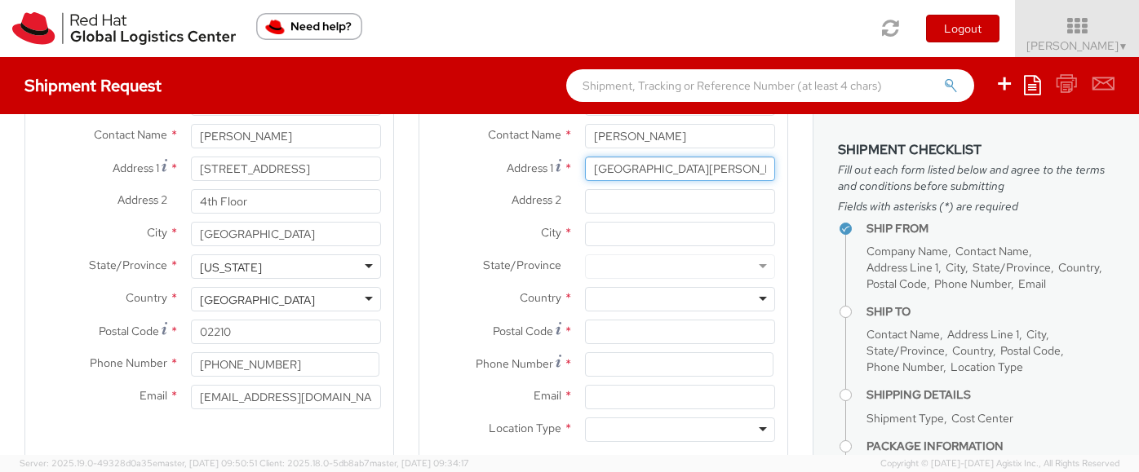
scroll to position [143, 0]
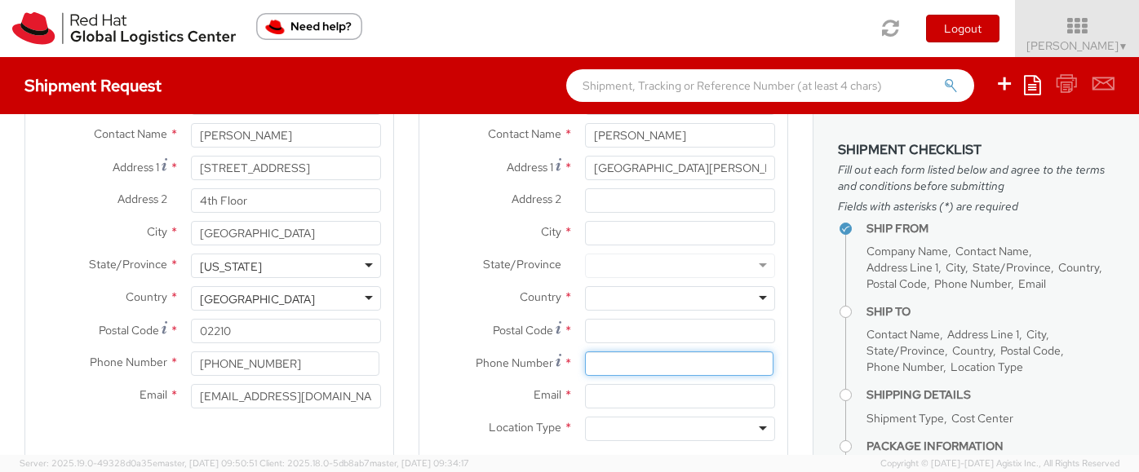
click at [609, 359] on input at bounding box center [679, 364] width 188 height 24
paste input "+34 625 065 366 (edited)"
type input "+34 625 065 366 (edited)"
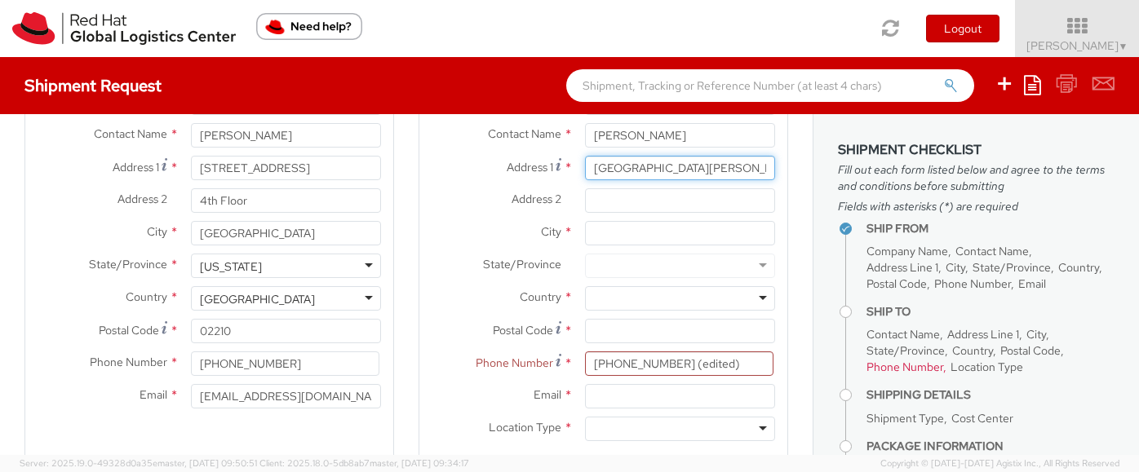
click at [748, 163] on input "Playa de San Juan, 20 - Local · 28042 Madrid - Spain" at bounding box center [680, 168] width 190 height 24
drag, startPoint x: 702, startPoint y: 166, endPoint x: 821, endPoint y: 166, distance: 118.3
click at [821, 166] on div "Ship From Location Location * RH - Boston RH - Boston RH - Amsterdam - MSO RH -…" at bounding box center [569, 284] width 1139 height 341
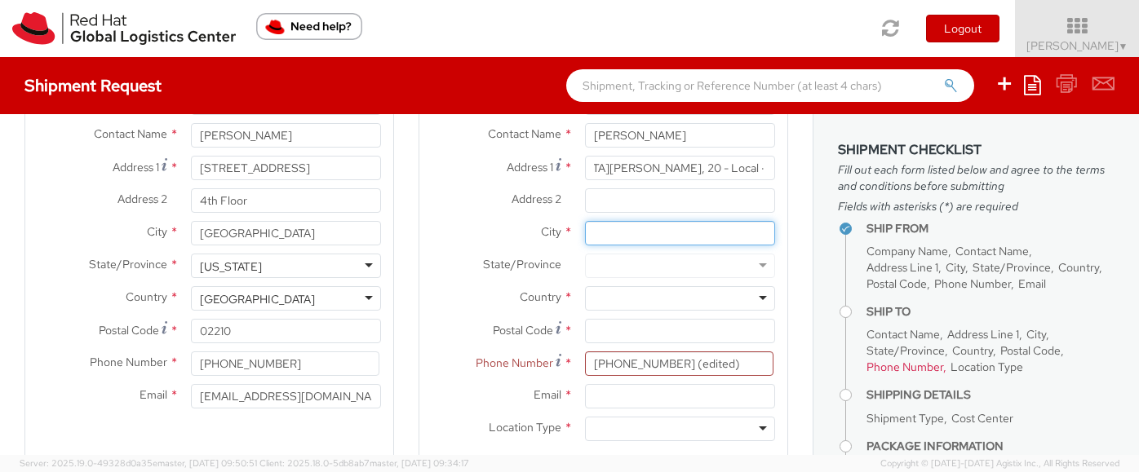
click at [605, 237] on input "City *" at bounding box center [680, 233] width 190 height 24
paste input "Madrid - Spain"
drag, startPoint x: 675, startPoint y: 234, endPoint x: 628, endPoint y: 234, distance: 47.3
click at [628, 234] on input "Madrid - Spain" at bounding box center [680, 233] width 190 height 24
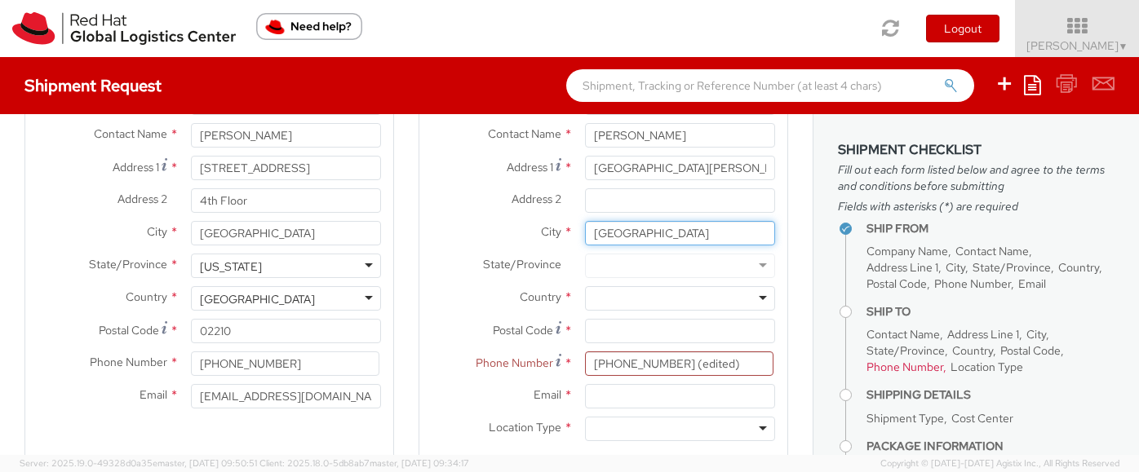
type input "Madrid"
click at [608, 295] on div at bounding box center [680, 298] width 190 height 24
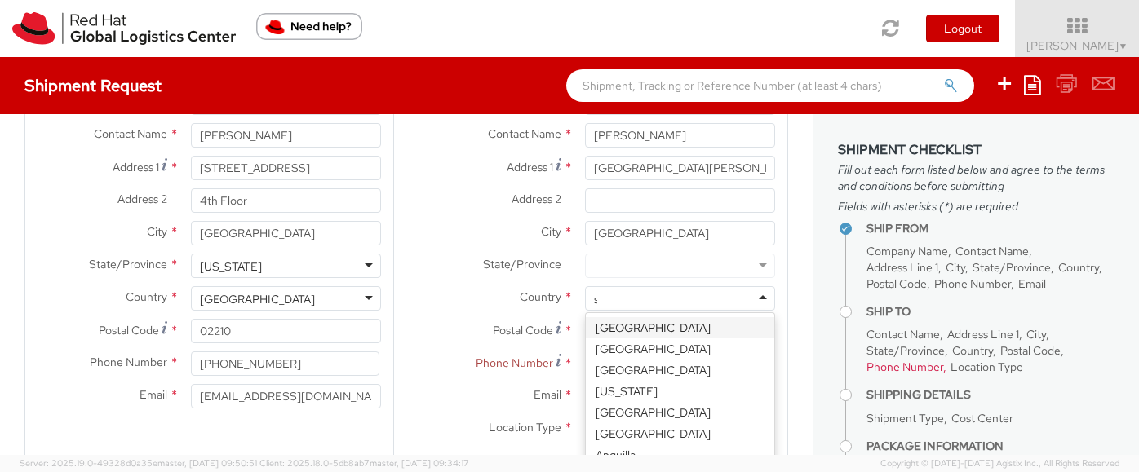
scroll to position [1037, 0]
type input "sp"
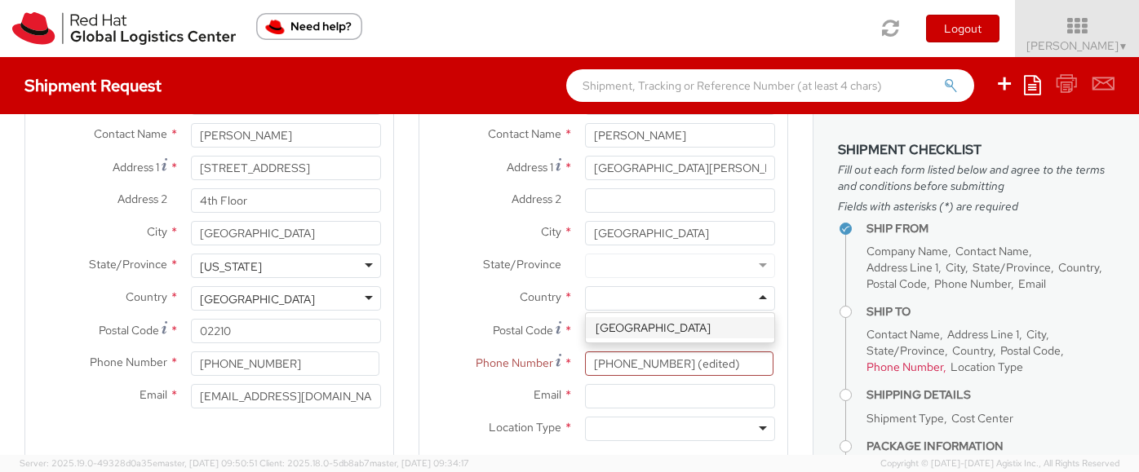
scroll to position [0, 0]
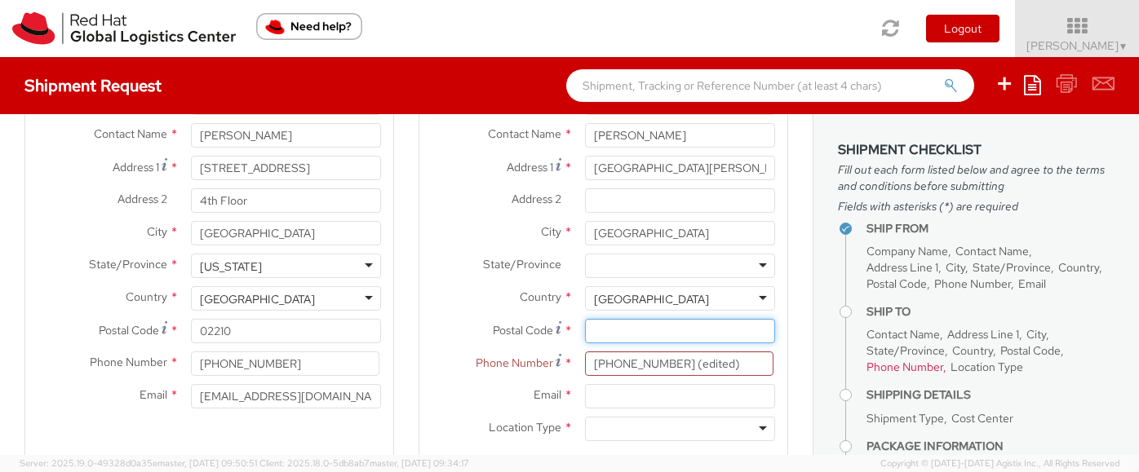
click at [622, 332] on input "Postal Code *" at bounding box center [680, 331] width 190 height 24
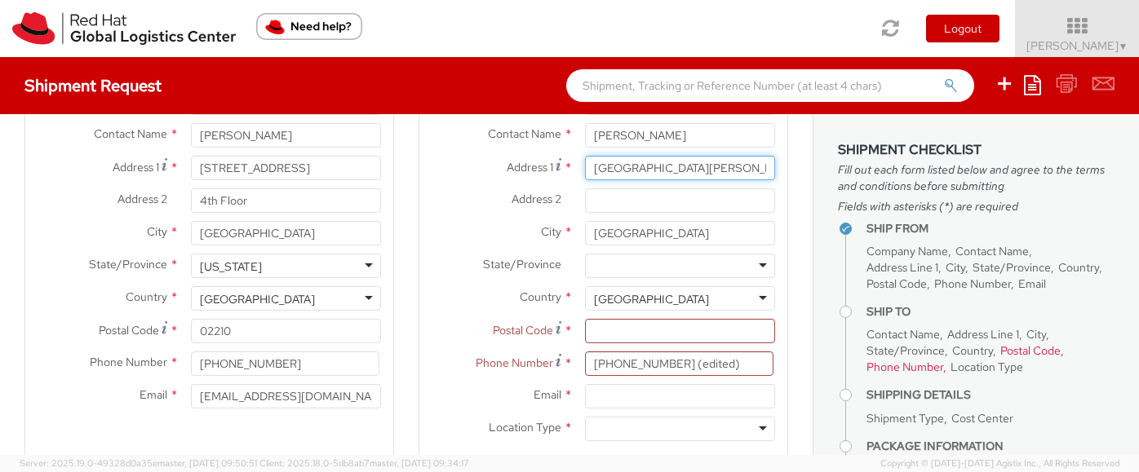
click at [750, 174] on input "Playa de San Juan, 20 - Local · 28042 Madrid - Spain" at bounding box center [680, 168] width 190 height 24
drag, startPoint x: 754, startPoint y: 169, endPoint x: 688, endPoint y: 173, distance: 65.4
click at [688, 173] on input "Playa de San Juan, 20 - Local · 28042 Madrid - Spain" at bounding box center [680, 168] width 190 height 24
click at [604, 328] on input "Postal Code *" at bounding box center [680, 331] width 190 height 24
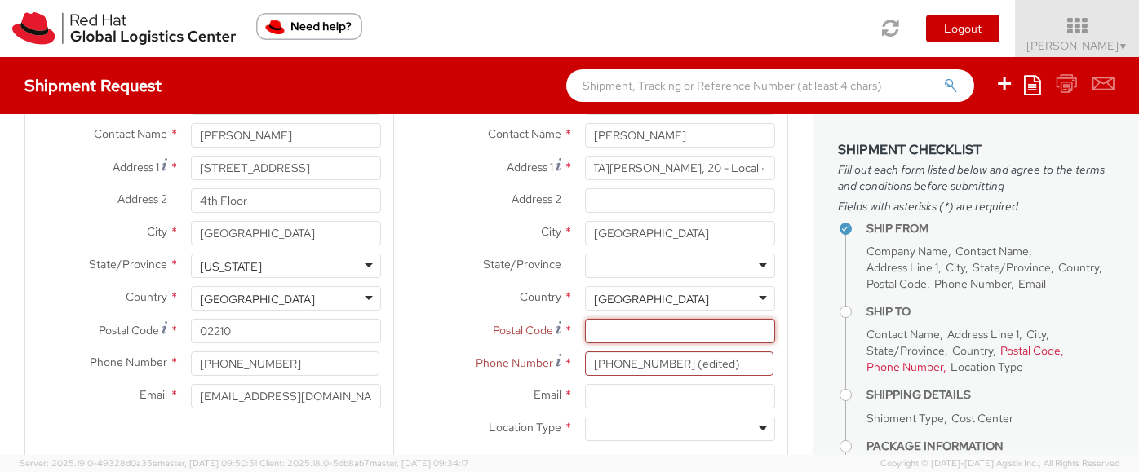
scroll to position [0, 0]
paste input "28042"
type input "28042"
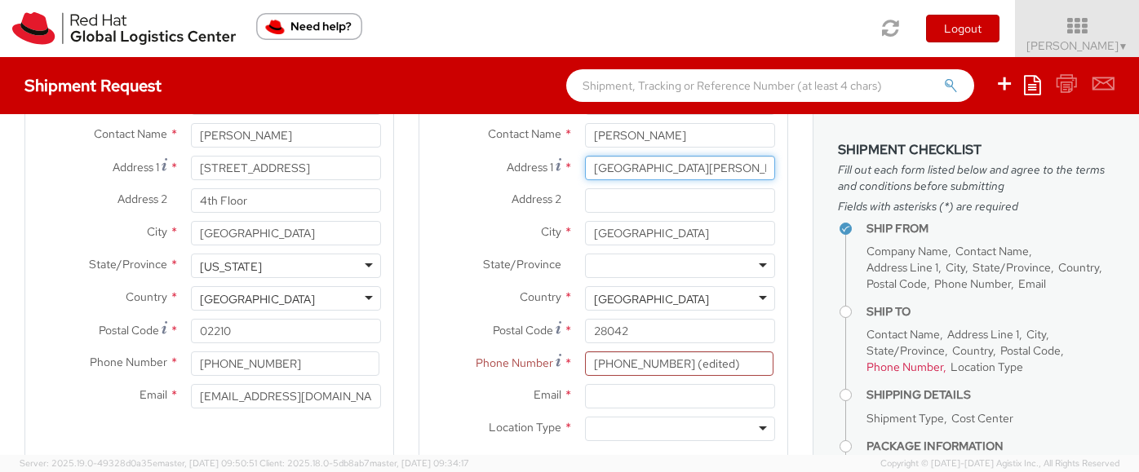
click at [714, 169] on input "Playa de San Juan, 20 - Local · 28042 Madrid - Spain" at bounding box center [680, 168] width 190 height 24
drag, startPoint x: 755, startPoint y: 168, endPoint x: 818, endPoint y: 169, distance: 62.8
click at [818, 169] on div "Ship From Location Location * RH - Boston RH - Boston RH - Amsterdam - MSO RH -…" at bounding box center [569, 284] width 1139 height 341
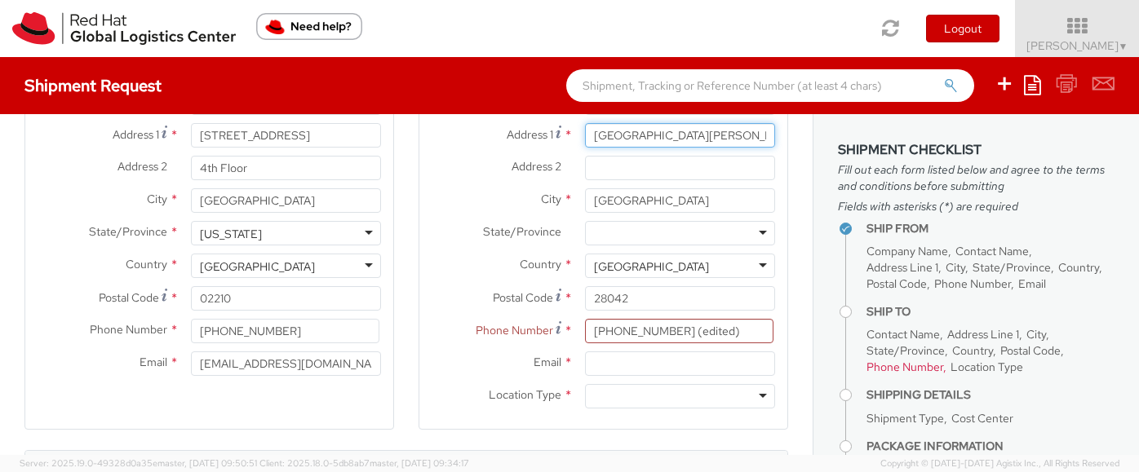
scroll to position [176, 0]
type input "Playa de San Juan, 20 - Local"
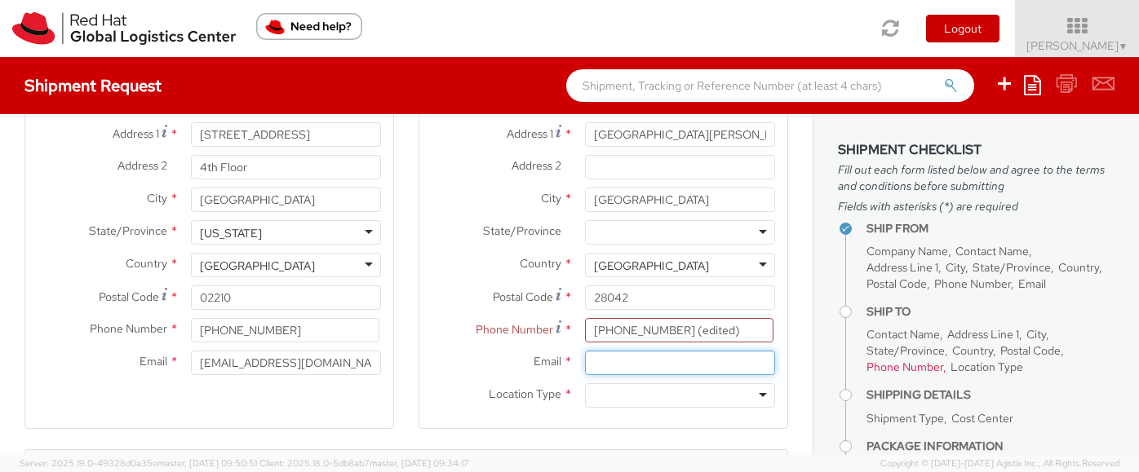
click at [623, 358] on input "Email *" at bounding box center [680, 363] width 190 height 24
type input "smeade@redhat.com"
click at [622, 384] on div at bounding box center [680, 395] width 190 height 24
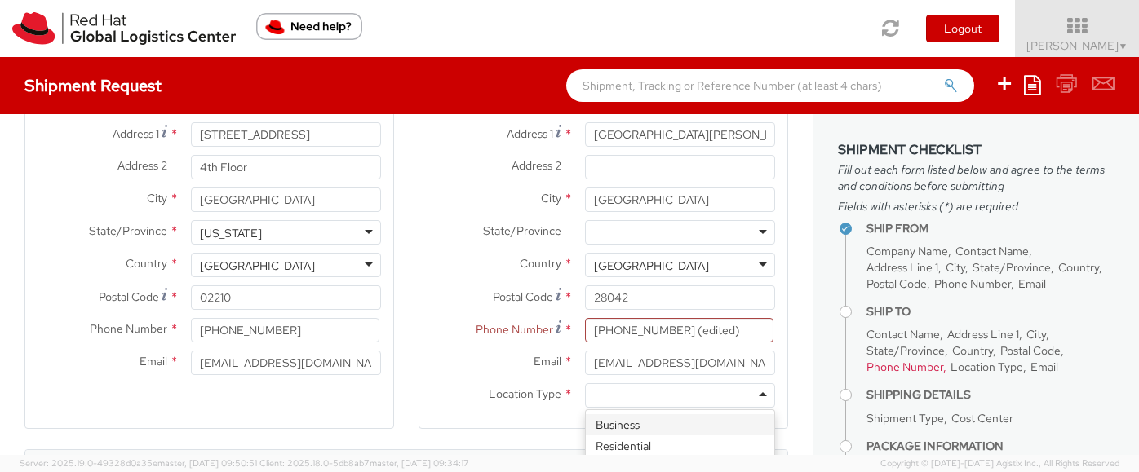
scroll to position [219, 0]
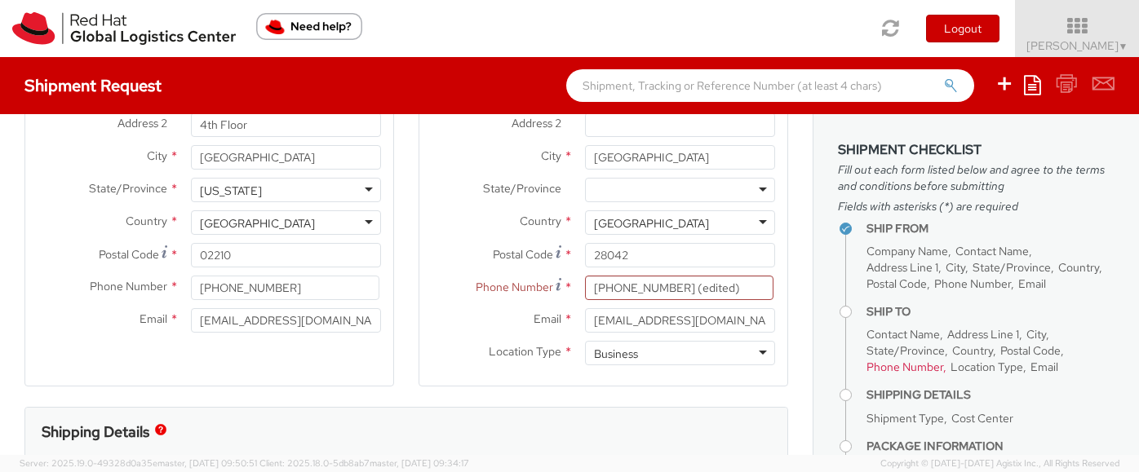
click at [632, 361] on div "Business" at bounding box center [616, 354] width 44 height 16
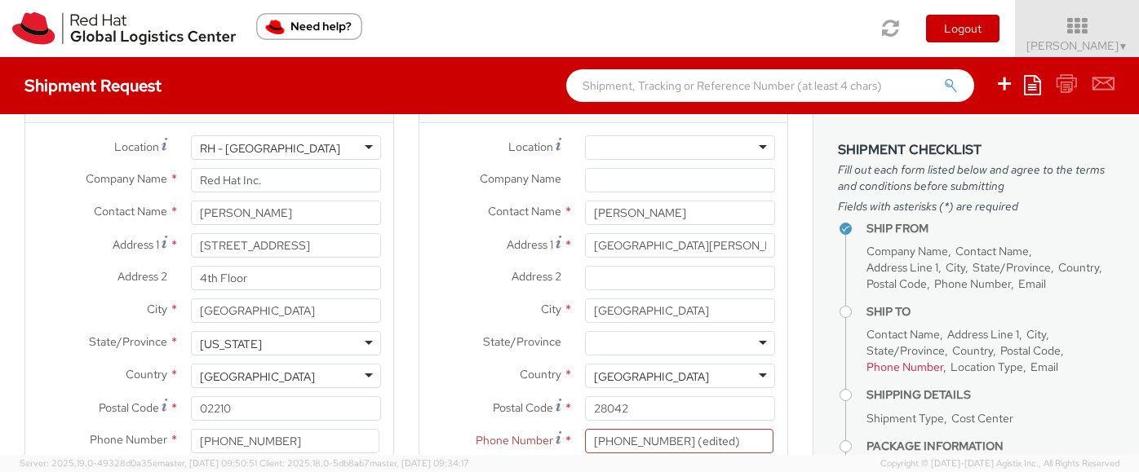
scroll to position [67, 0]
click at [631, 176] on input "Company Name *" at bounding box center [680, 178] width 190 height 24
type input "R"
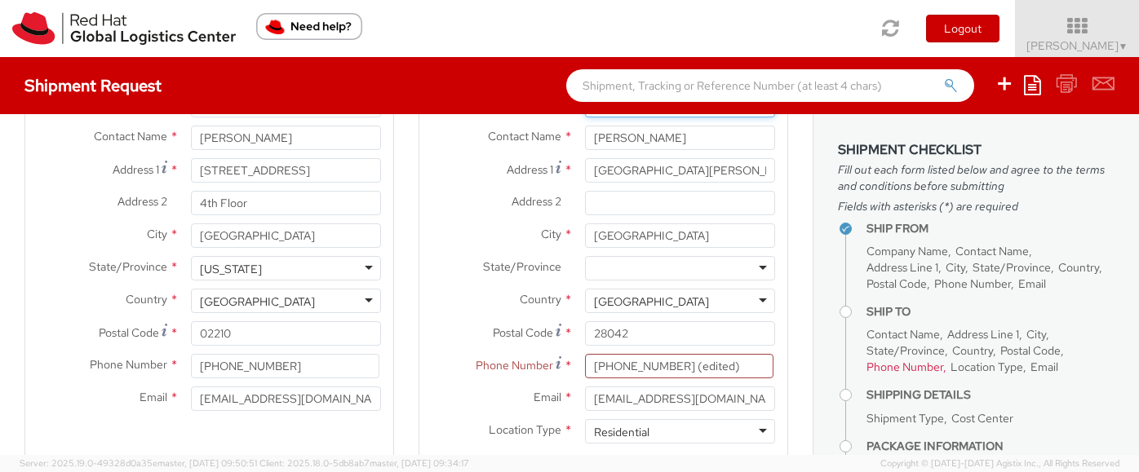
scroll to position [142, 0]
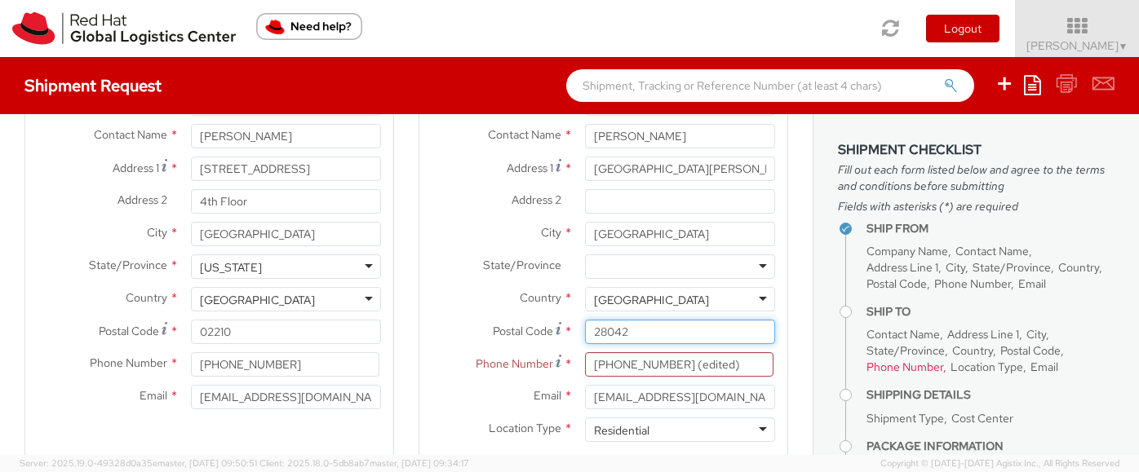
drag, startPoint x: 632, startPoint y: 330, endPoint x: 568, endPoint y: 330, distance: 64.4
click at [568, 330] on div "Postal Code * 28042" at bounding box center [603, 332] width 368 height 24
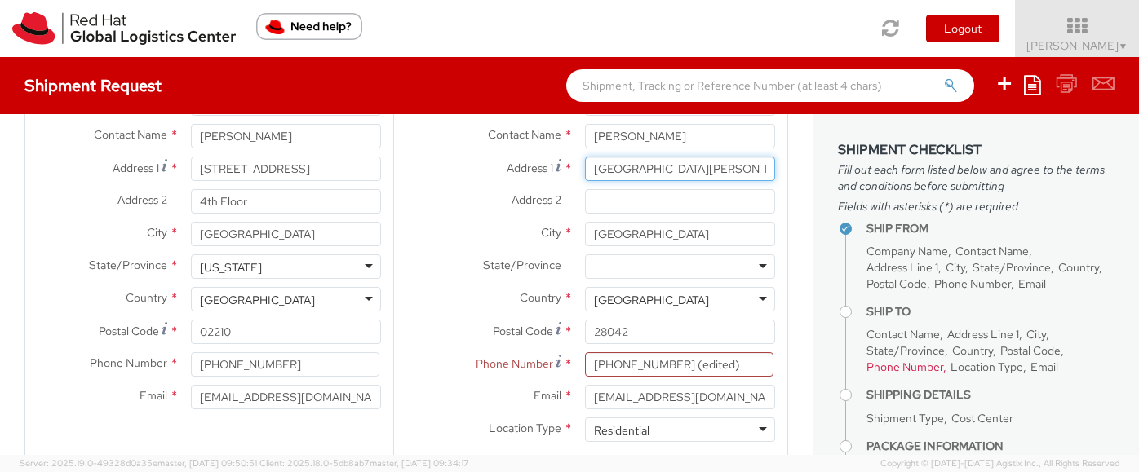
click at [755, 170] on input "Playa de San Juan, 20 - Local" at bounding box center [680, 169] width 190 height 24
click at [717, 170] on input "Playa de San Juan, 20 - Local" at bounding box center [680, 169] width 190 height 24
type input "Playa de San Juan, 20 - Local"
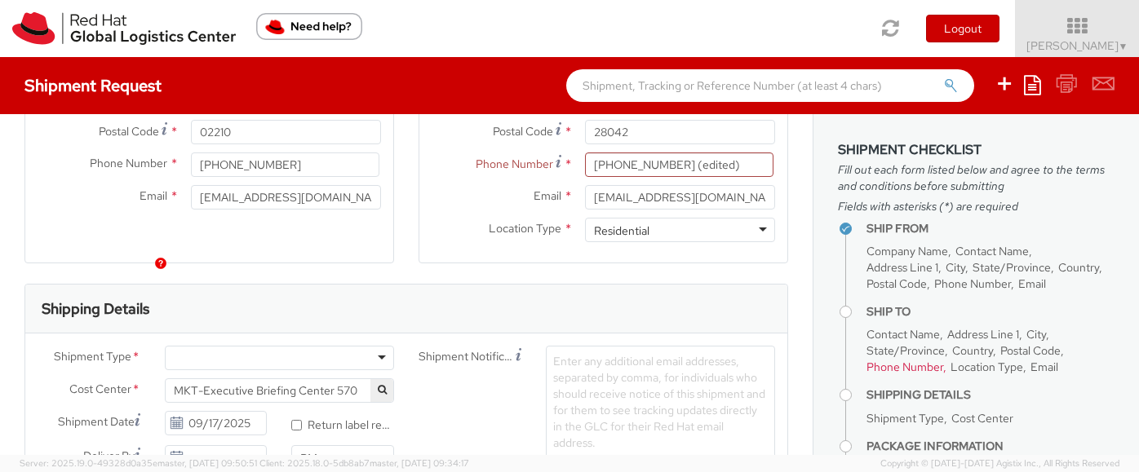
scroll to position [436, 0]
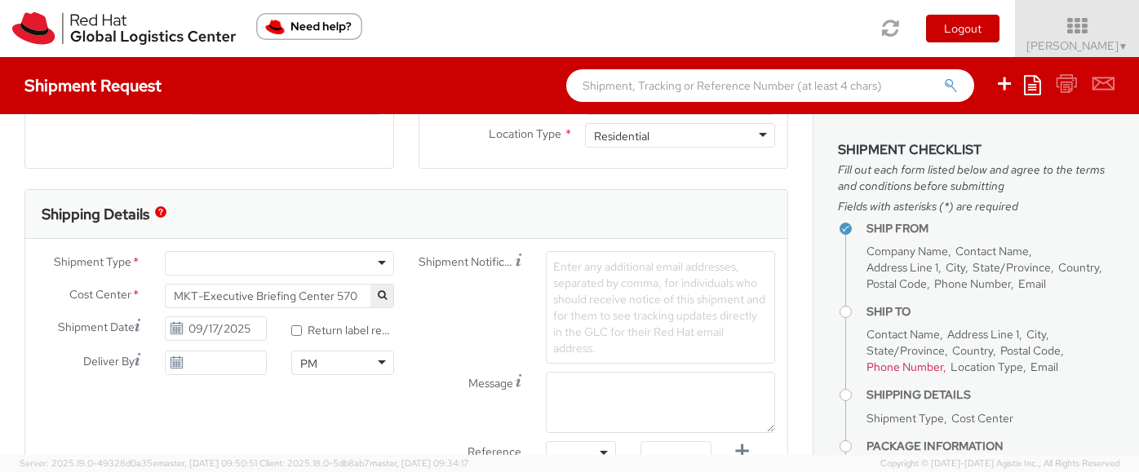
click at [223, 263] on div at bounding box center [279, 263] width 229 height 24
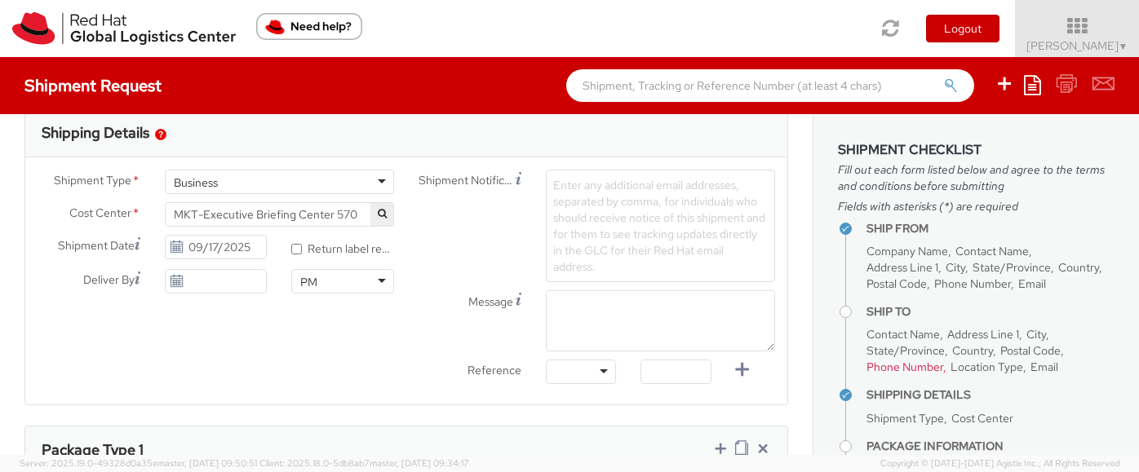
scroll to position [520, 0]
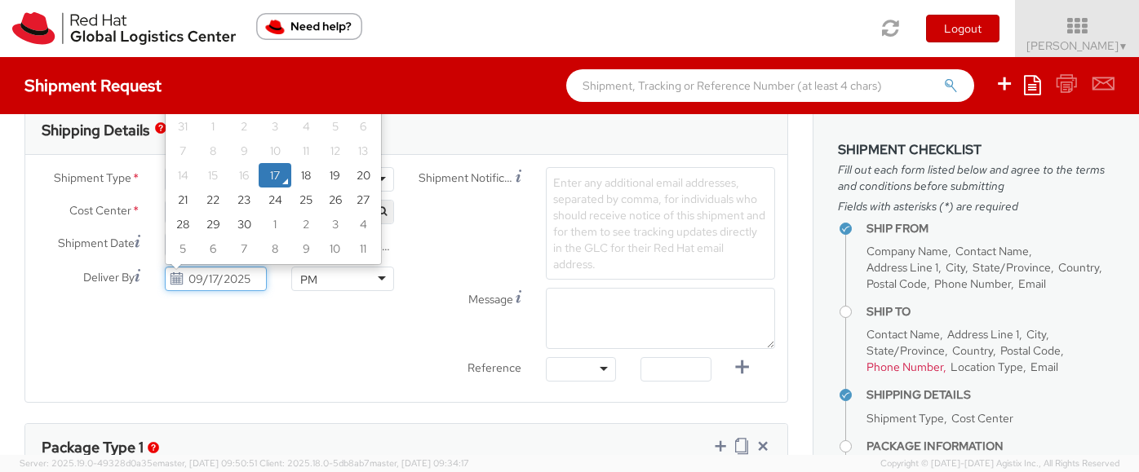
click at [220, 276] on input "09/17/2025" at bounding box center [216, 279] width 103 height 24
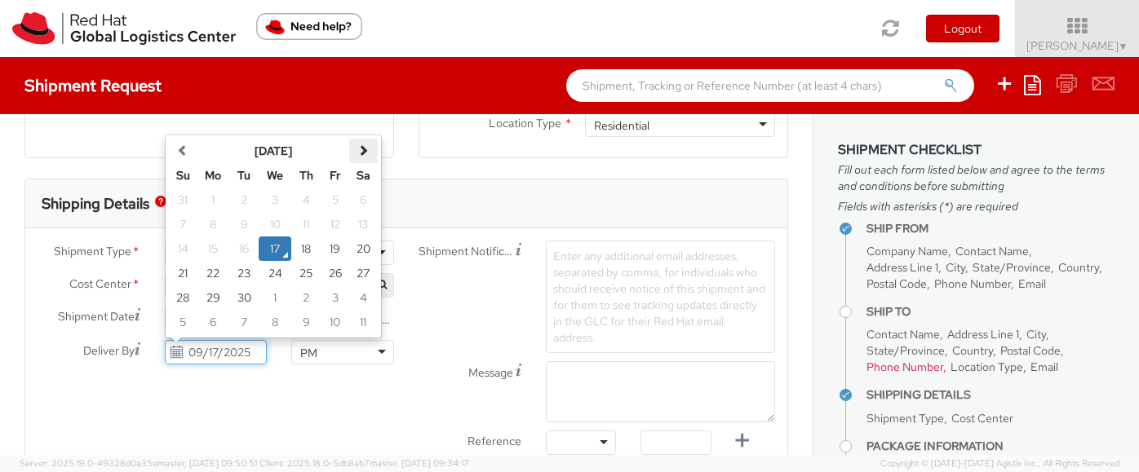
click at [371, 148] on th at bounding box center [363, 151] width 29 height 24
click at [305, 200] on td "2" at bounding box center [304, 200] width 29 height 24
type input "10/02/2025"
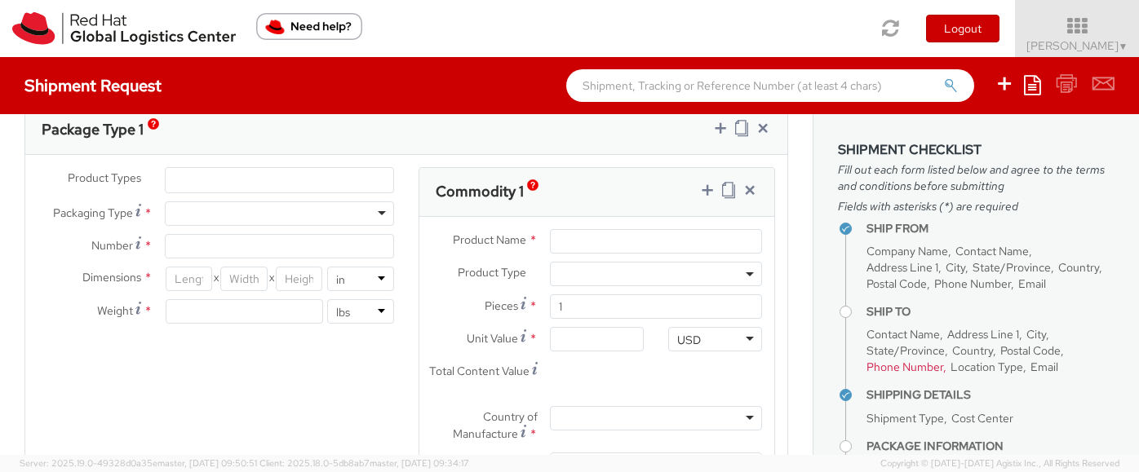
scroll to position [848, 0]
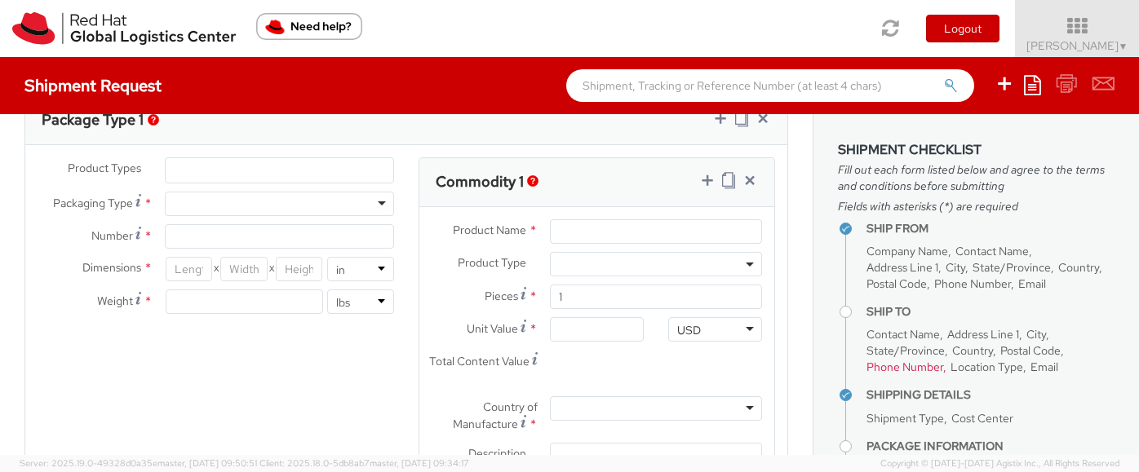
click at [208, 165] on ul at bounding box center [280, 170] width 228 height 24
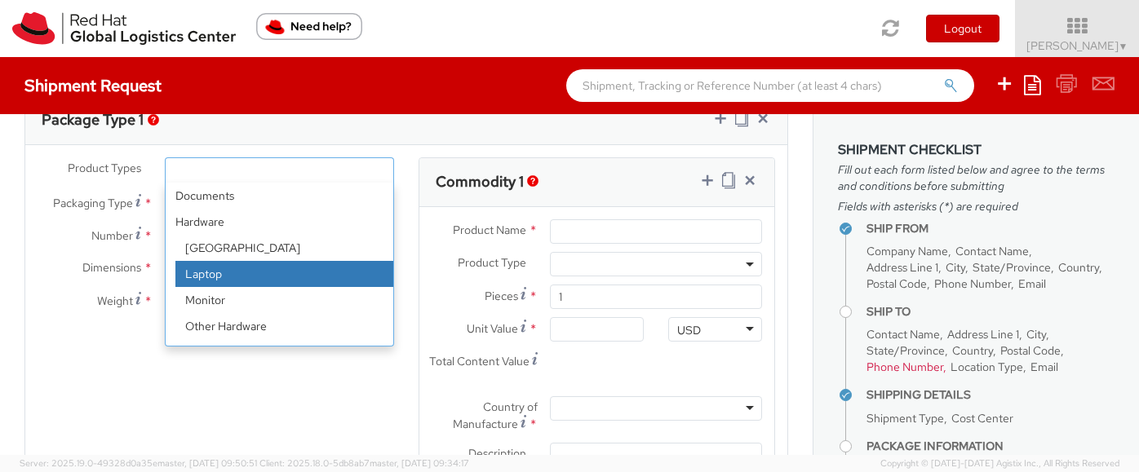
scroll to position [72, 0]
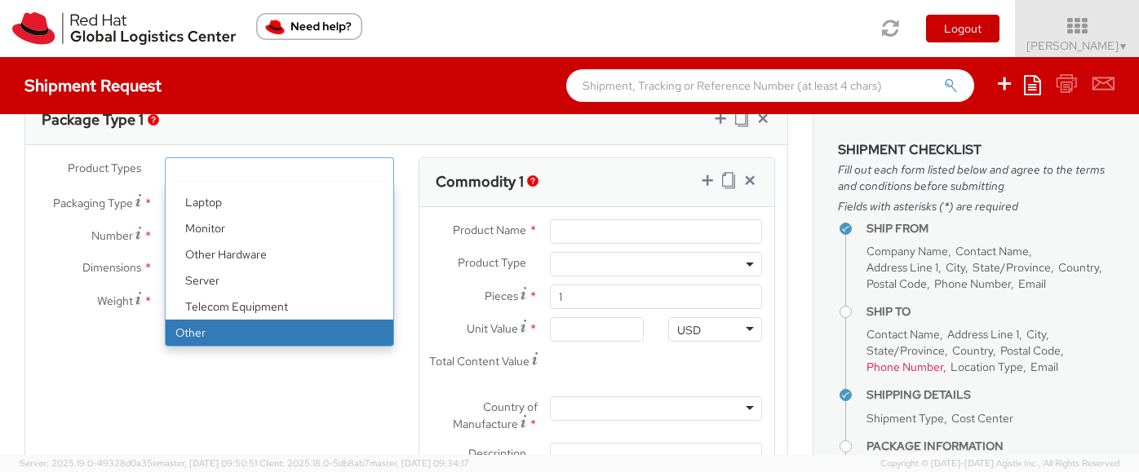
select select "OTHER"
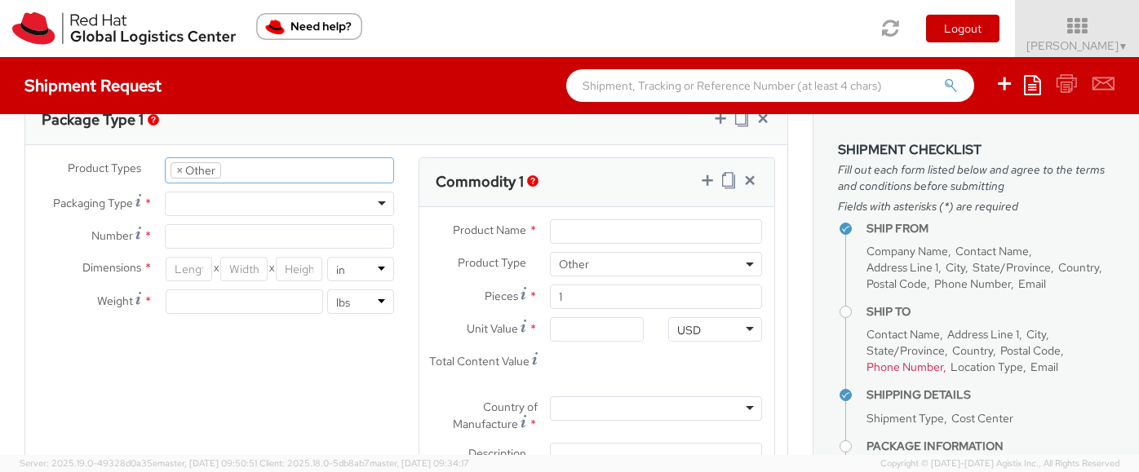
click at [196, 202] on div at bounding box center [279, 204] width 229 height 24
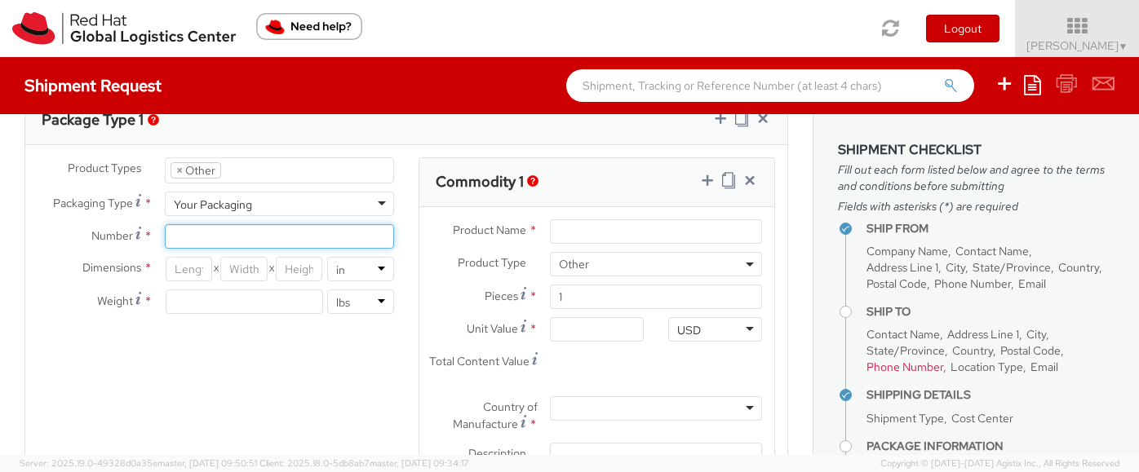
click at [197, 232] on input "Number *" at bounding box center [279, 236] width 229 height 24
type input "3"
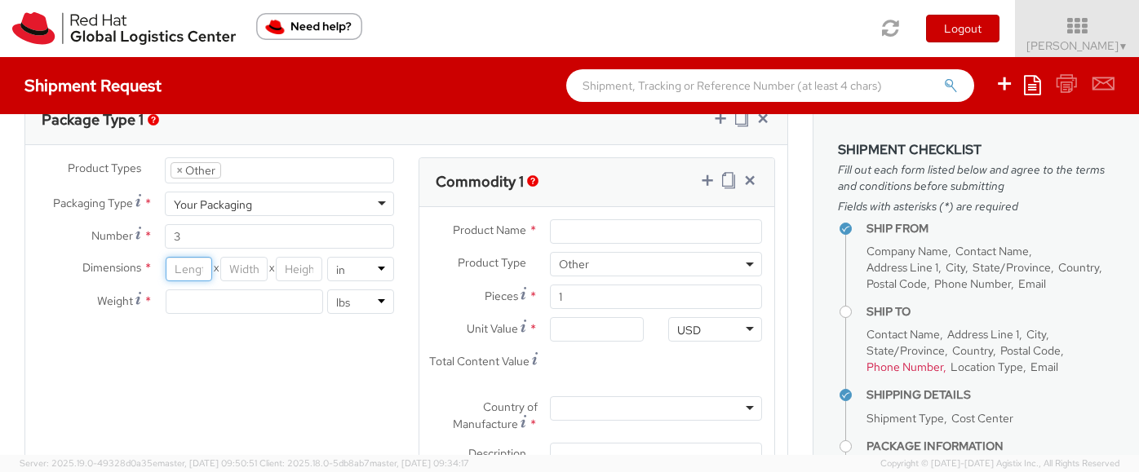
click at [197, 270] on input "number" at bounding box center [189, 269] width 47 height 24
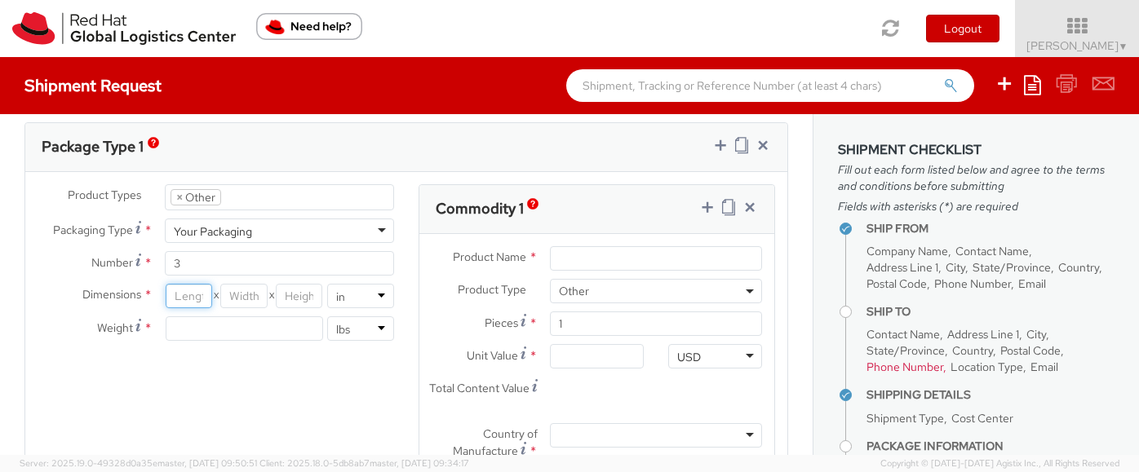
scroll to position [827, 0]
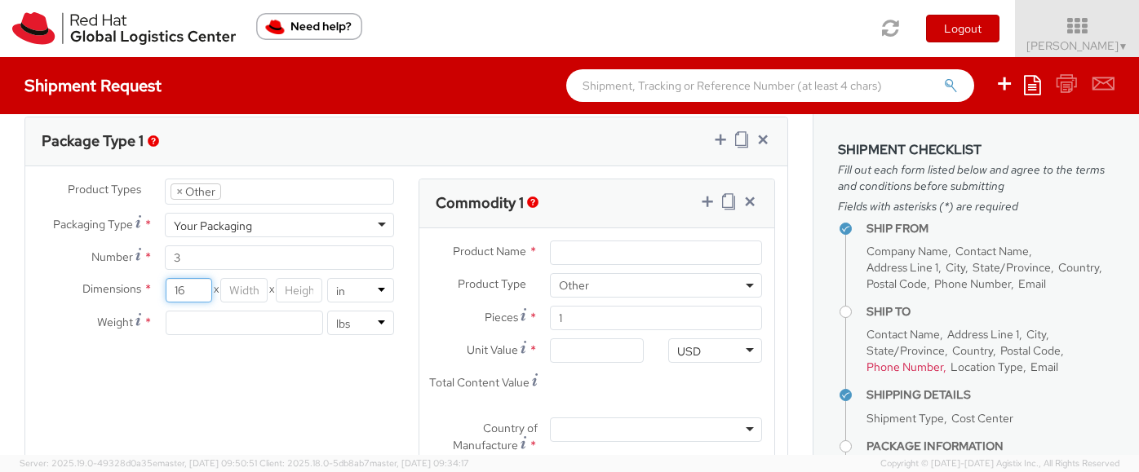
type input "16"
click at [247, 291] on input "number" at bounding box center [243, 290] width 47 height 24
type input "10"
click at [297, 293] on input "number" at bounding box center [299, 290] width 47 height 24
type input "8"
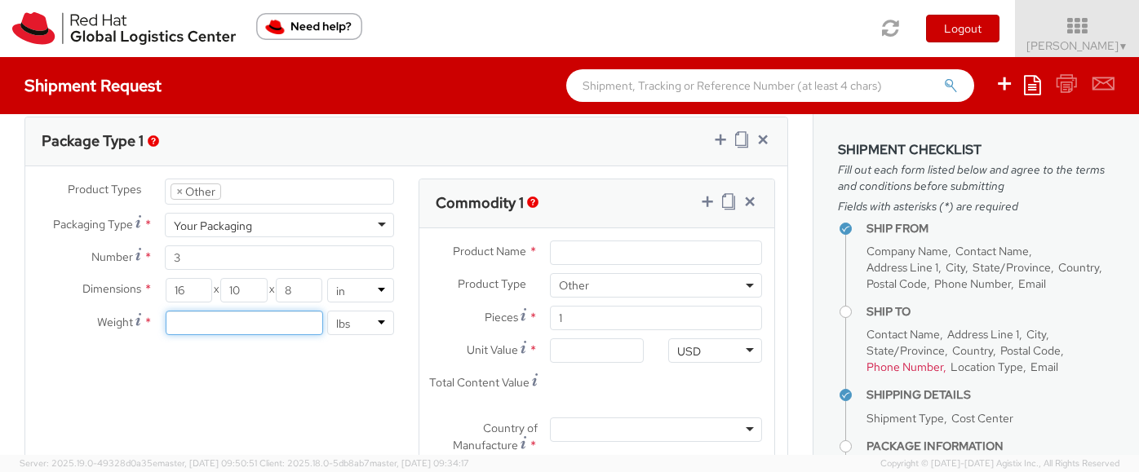
click at [281, 327] on input "number" at bounding box center [244, 323] width 157 height 24
type input "3"
type input "25"
click at [323, 365] on div "Product Types * Documents Docking Station Laptop Monitor Other Hardware Server …" at bounding box center [406, 365] width 762 height 372
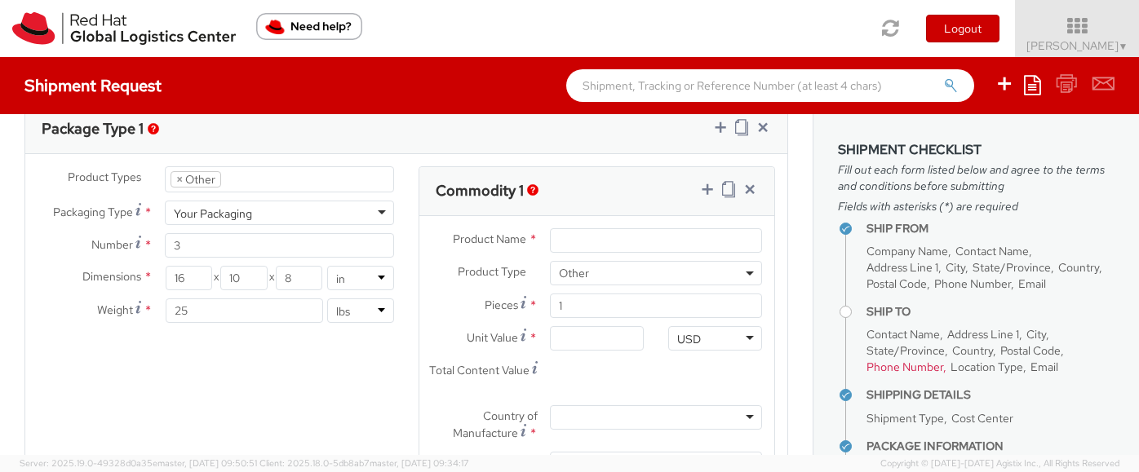
scroll to position [843, 0]
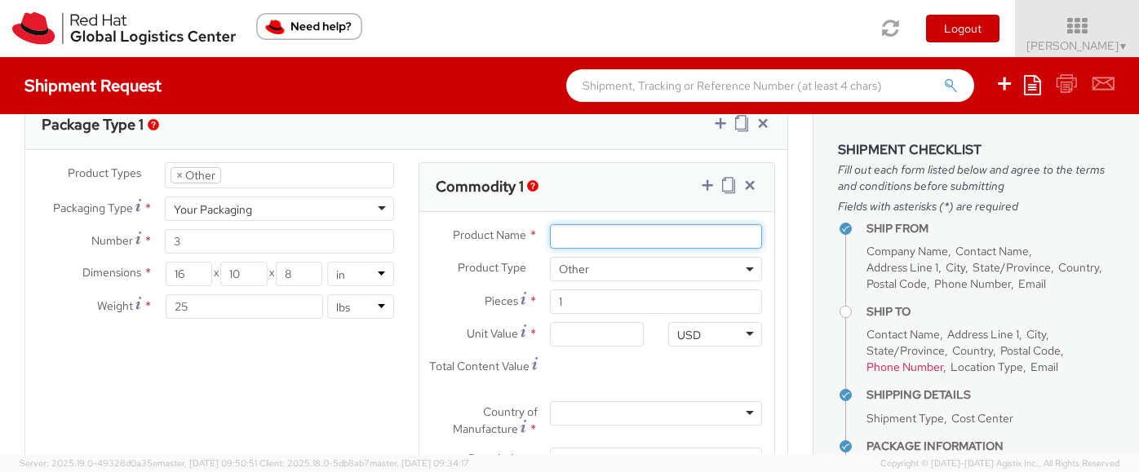
click at [606, 237] on input "Product Name *" at bounding box center [656, 236] width 212 height 24
type input "Executive Books"
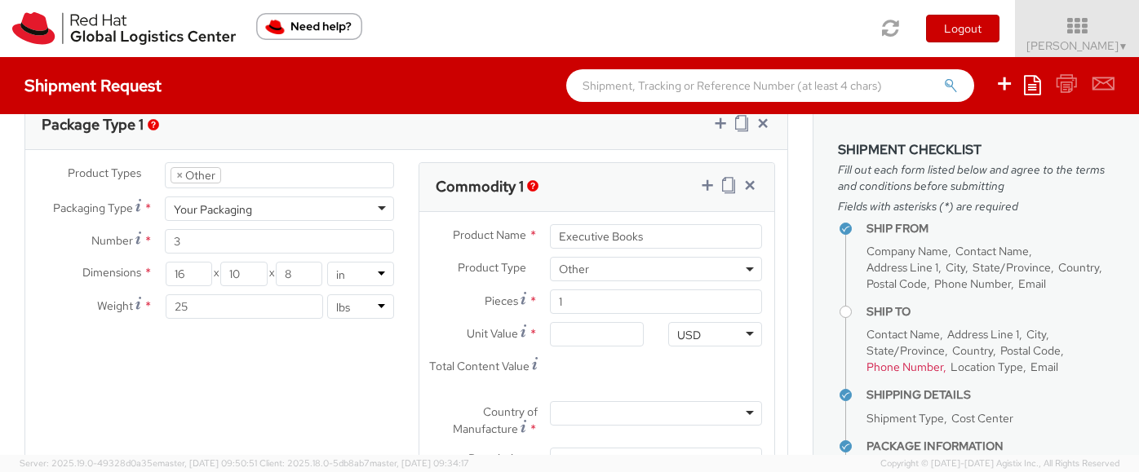
click at [606, 272] on span "Other" at bounding box center [656, 269] width 194 height 15
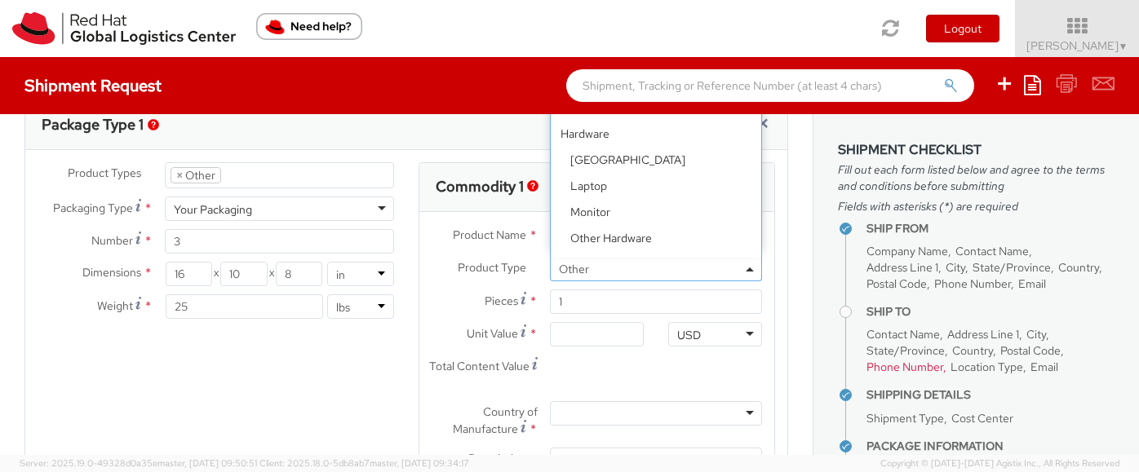
scroll to position [72, 0]
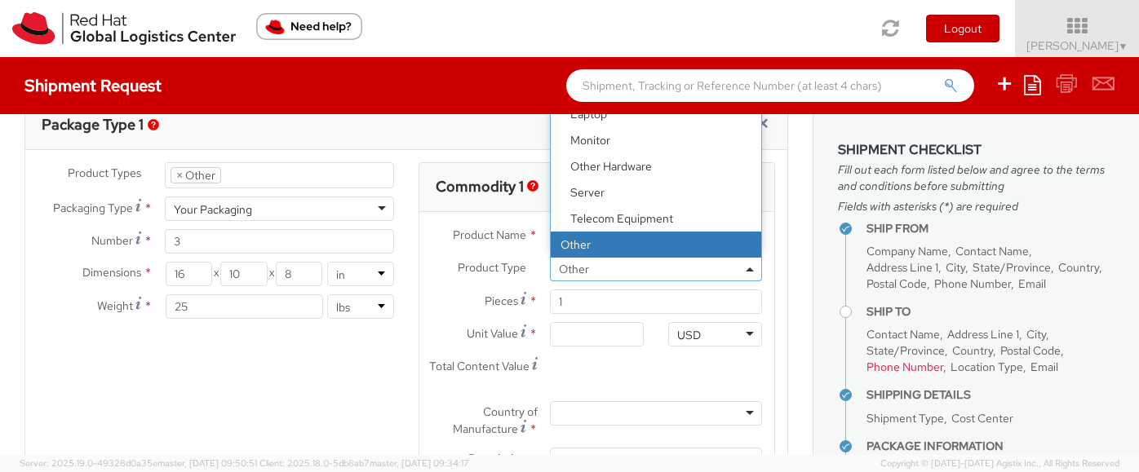
click at [606, 272] on span "Other" at bounding box center [656, 269] width 194 height 15
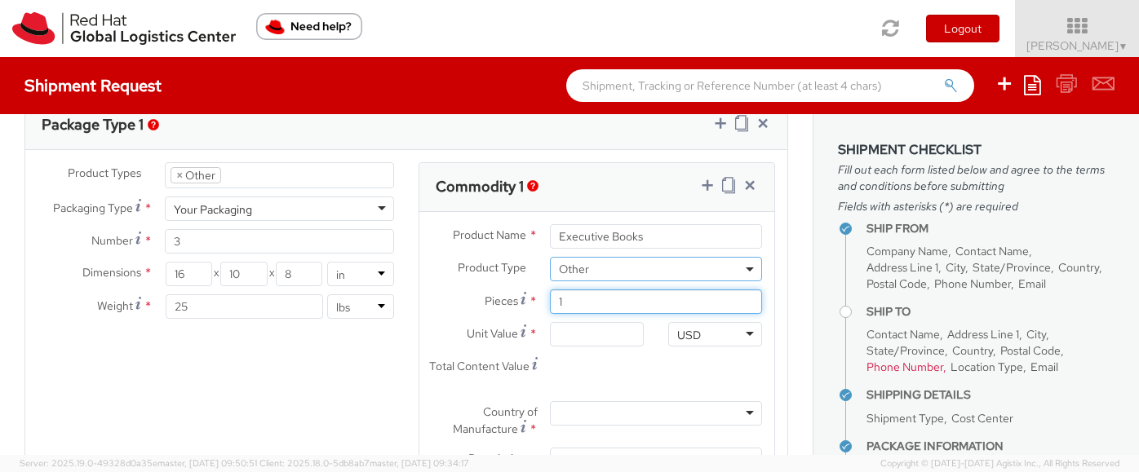
click at [600, 304] on input "1" at bounding box center [656, 302] width 212 height 24
type input "0.00"
type input "50"
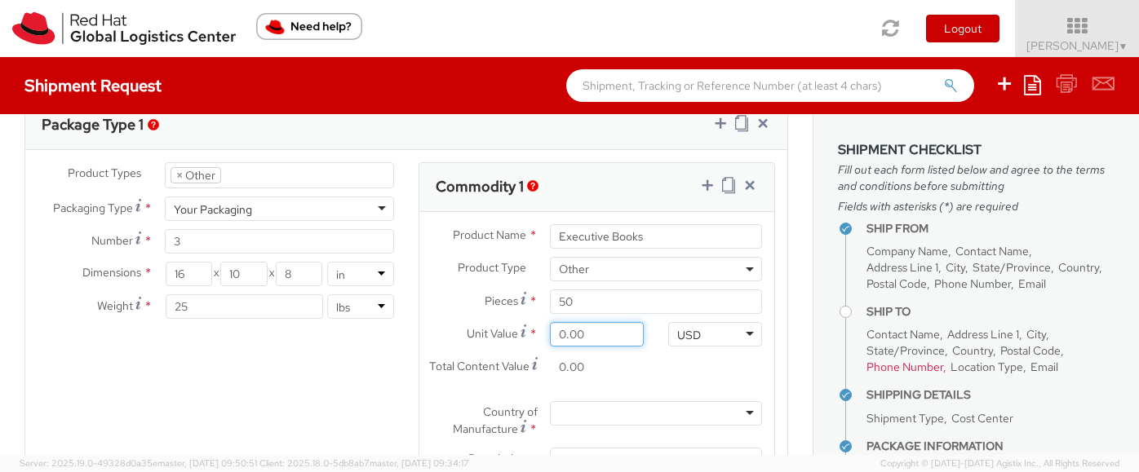
click at [605, 335] on input "0.00" at bounding box center [597, 334] width 94 height 24
type input "2.00"
type input "100.00"
type input "20.00"
type input "1,000.00"
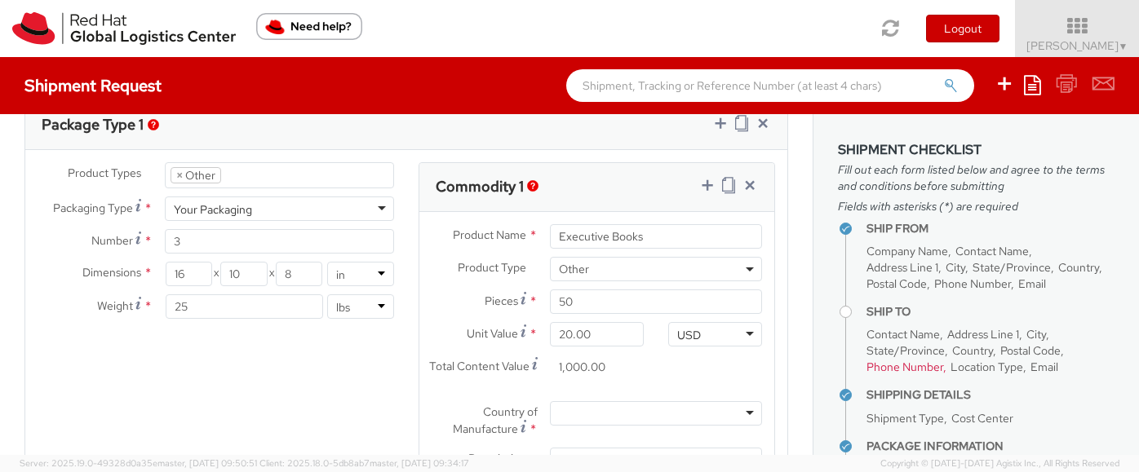
click at [655, 363] on div "1,000.00" at bounding box center [597, 367] width 118 height 24
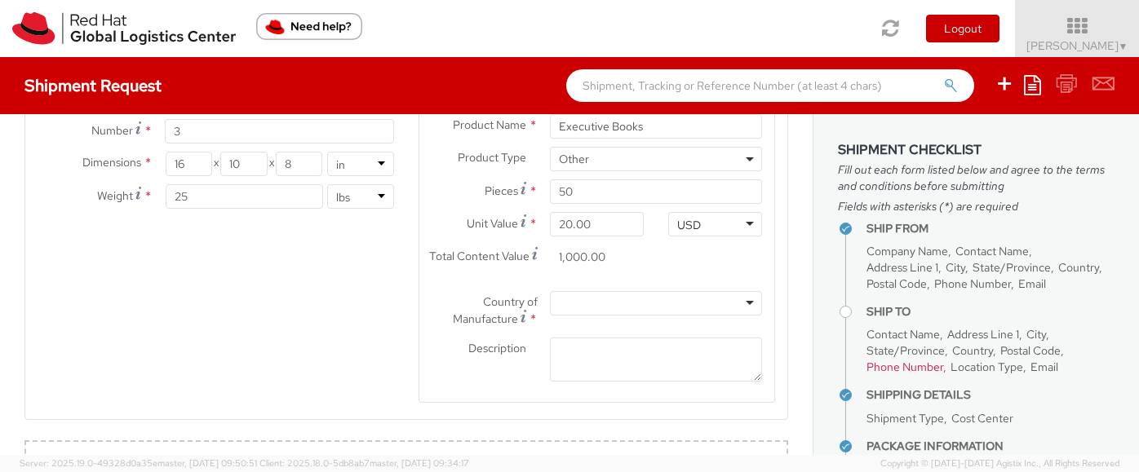
scroll to position [971, 0]
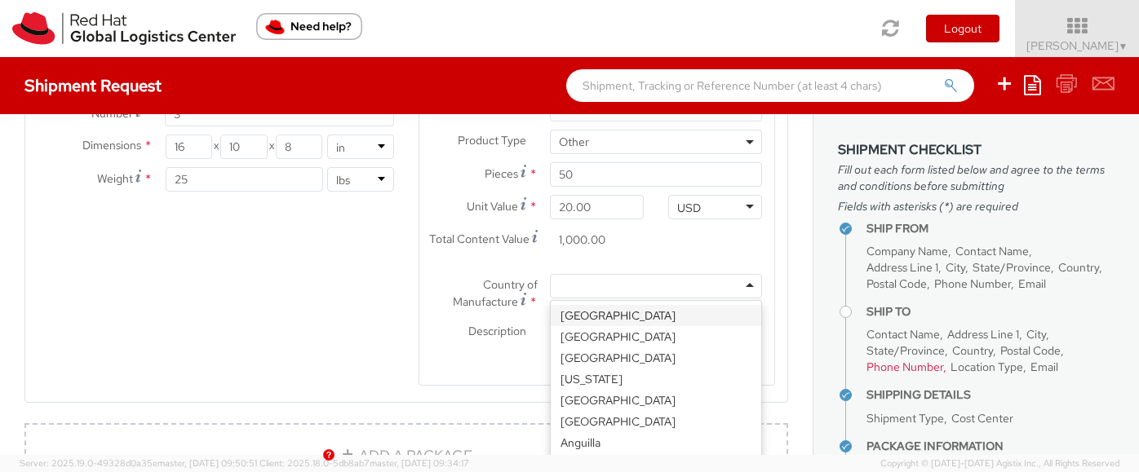
click at [587, 289] on div at bounding box center [656, 286] width 212 height 24
type input "uni"
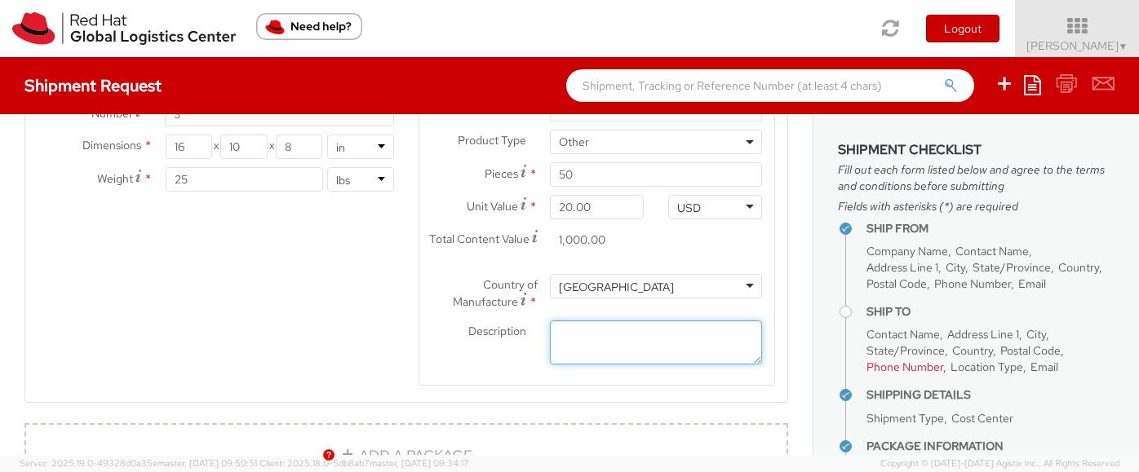
click at [601, 339] on textarea "Description *" at bounding box center [656, 343] width 212 height 45
type textarea "Open Org Executive Books"
click at [535, 347] on div "Description * Open Org Executive Books" at bounding box center [596, 343] width 355 height 45
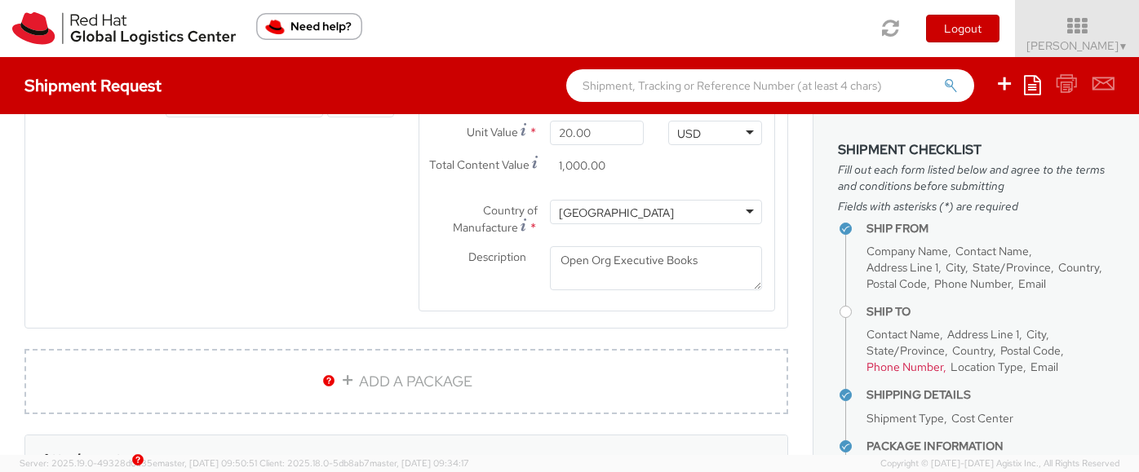
scroll to position [932, 0]
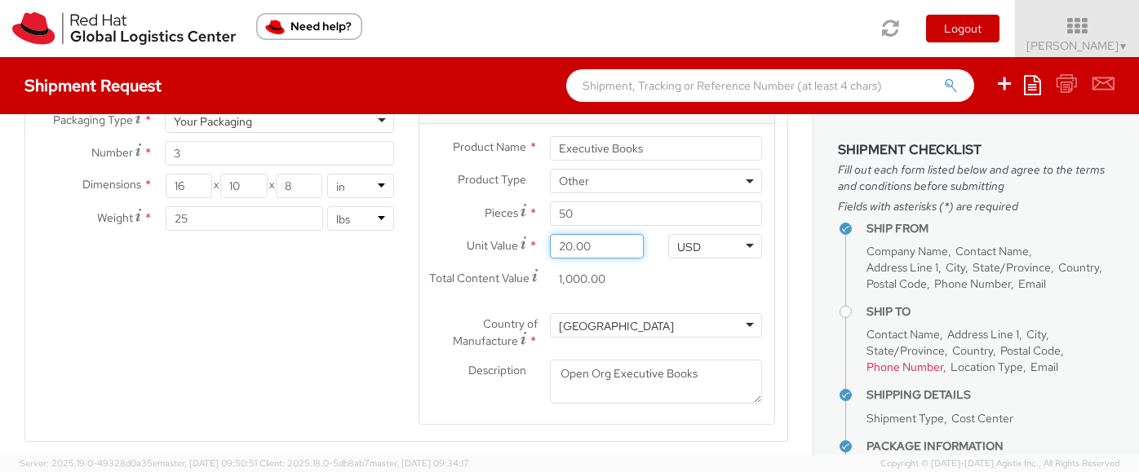
click at [581, 247] on input "20.00" at bounding box center [597, 246] width 94 height 24
click at [570, 247] on input "20.00" at bounding box center [597, 246] width 94 height 24
type input "2.00"
type input "100.00"
type input "0.00"
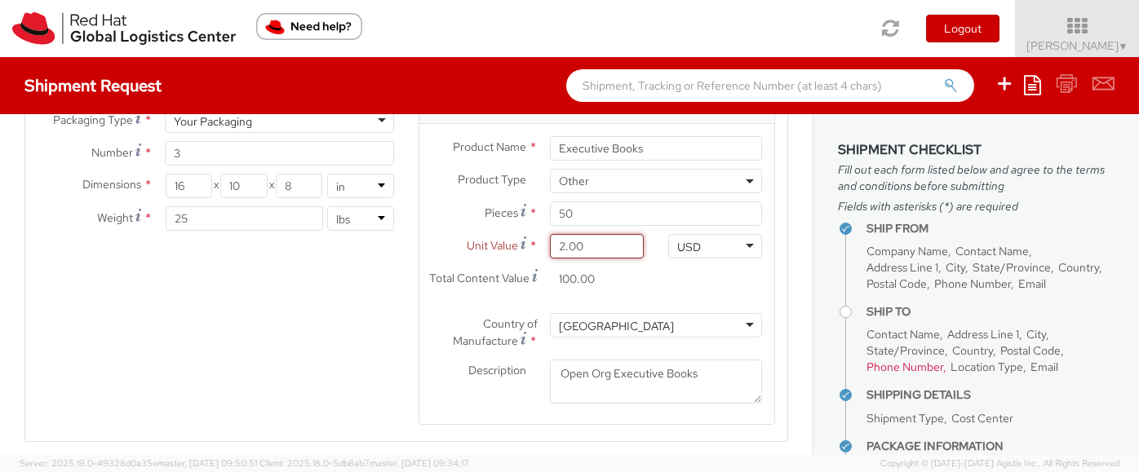
type input "0.00"
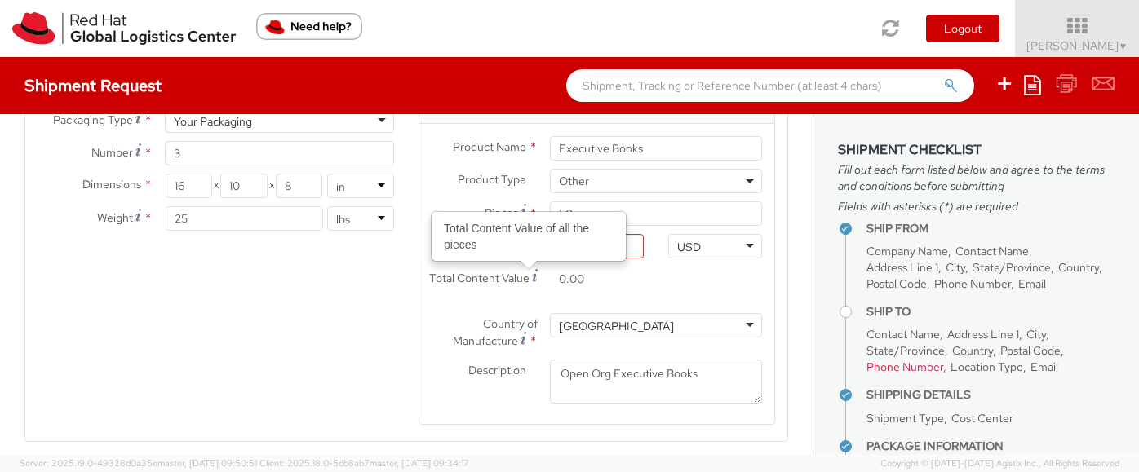
click at [379, 356] on div "Product Types * Documents Docking Station Laptop Monitor Other Hardware Server …" at bounding box center [406, 260] width 762 height 372
click at [639, 250] on input "Unit Value *" at bounding box center [597, 246] width 94 height 24
click at [358, 326] on div "Product Types * Documents Docking Station Laptop Monitor Other Hardware Server …" at bounding box center [406, 260] width 762 height 372
click at [624, 248] on div "Total Content Value of all the pieces" at bounding box center [528, 236] width 193 height 47
click at [624, 267] on input "0.00" at bounding box center [597, 279] width 94 height 24
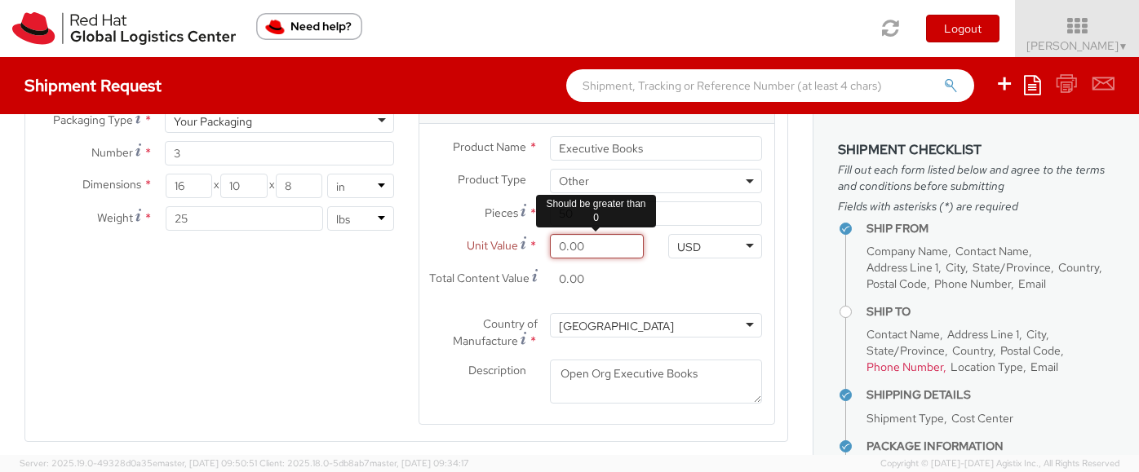
click at [605, 246] on input "0.00" at bounding box center [597, 246] width 94 height 24
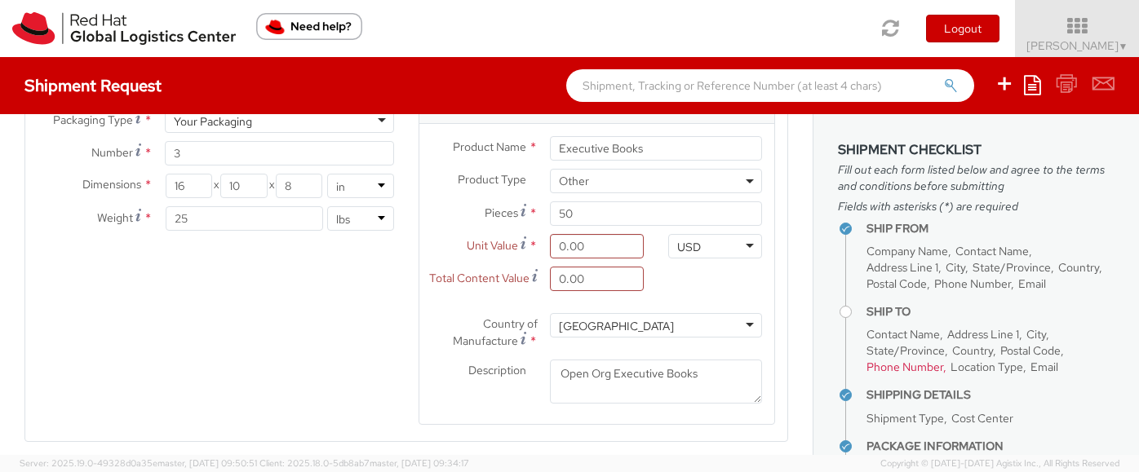
click at [422, 329] on label "Country of Manufacture *" at bounding box center [478, 332] width 118 height 38
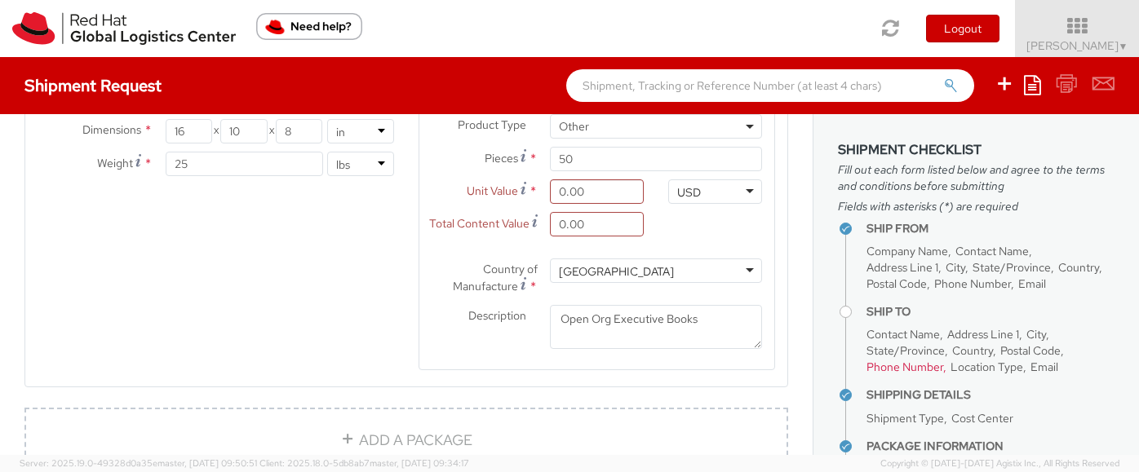
scroll to position [933, 0]
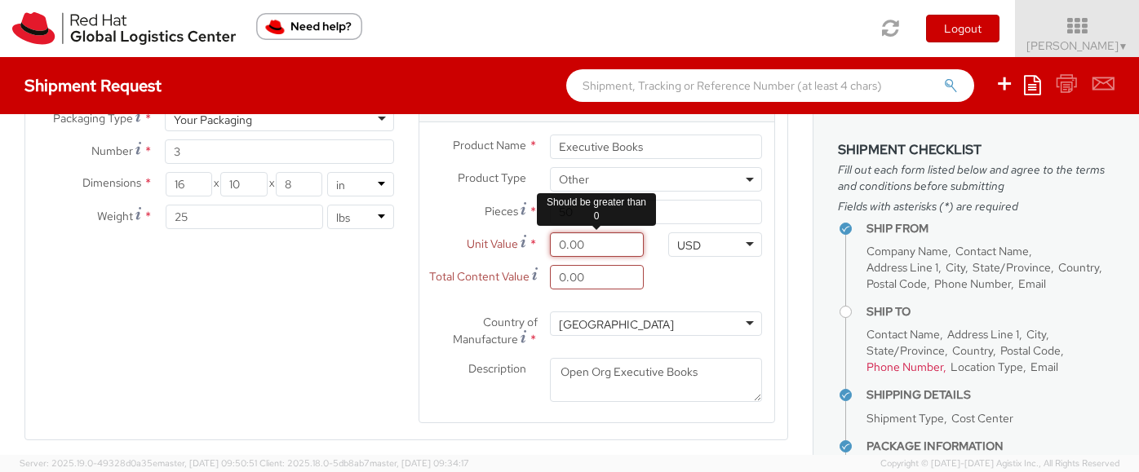
click at [561, 252] on input "0.00" at bounding box center [597, 244] width 94 height 24
type input "2.00"
type input "100.00"
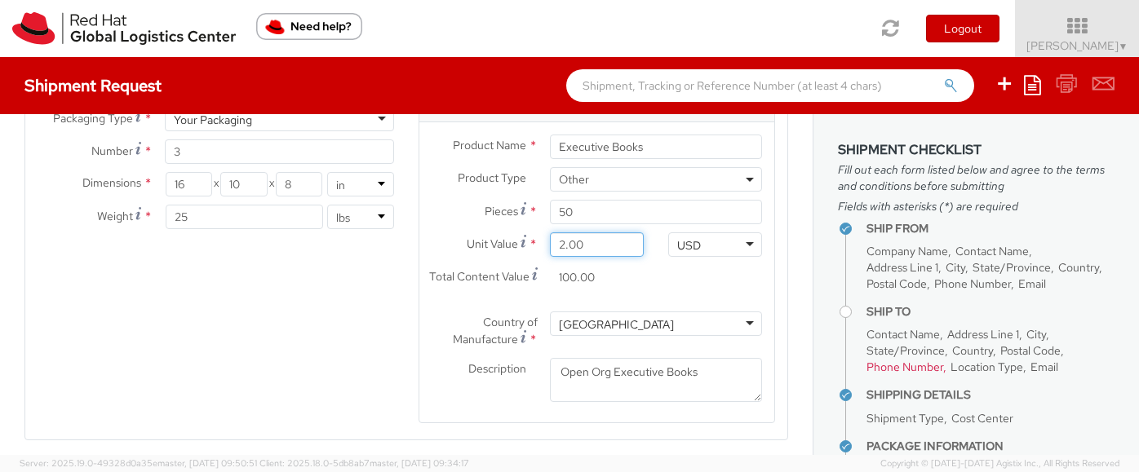
type input "20.00"
type input "1,000.00"
click at [442, 315] on label "Country of Manufacture *" at bounding box center [478, 331] width 118 height 38
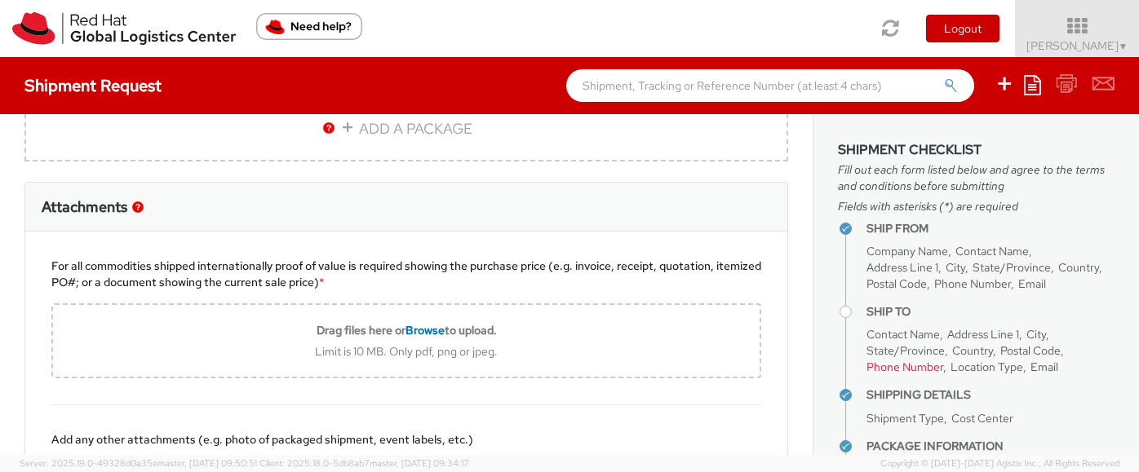
scroll to position [1377, 0]
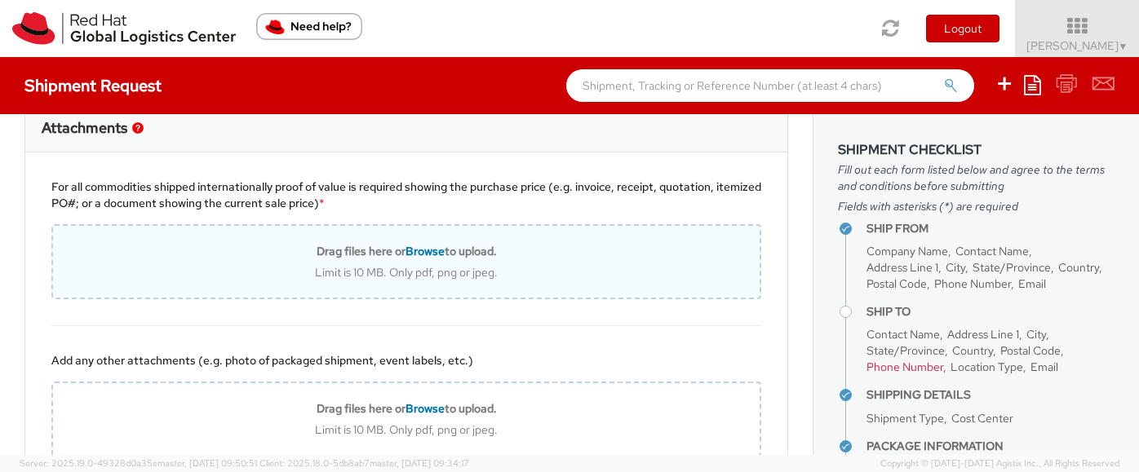
click at [423, 248] on span "Browse" at bounding box center [424, 251] width 39 height 15
click at [425, 251] on span "Browse" at bounding box center [424, 251] width 39 height 15
type input "C:\fakepath\Screenshot 2025-09-17 at 3.16.22 PM.png"
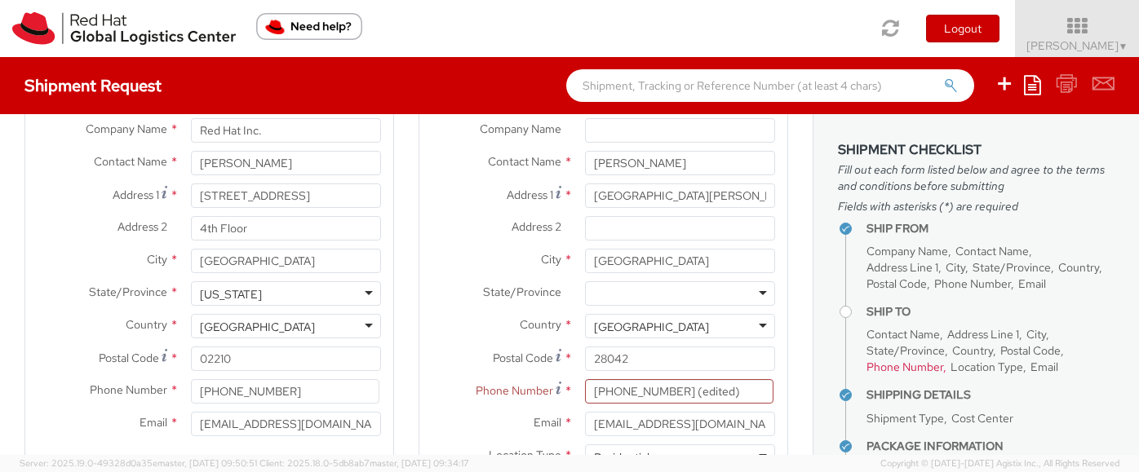
scroll to position [220, 0]
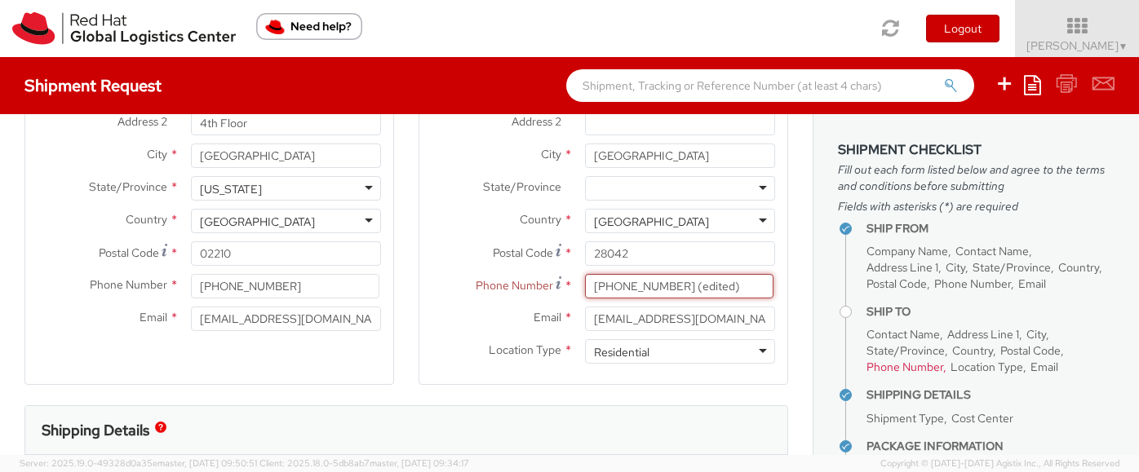
click at [756, 281] on input "+34 625 065 366 (edited)" at bounding box center [679, 286] width 188 height 24
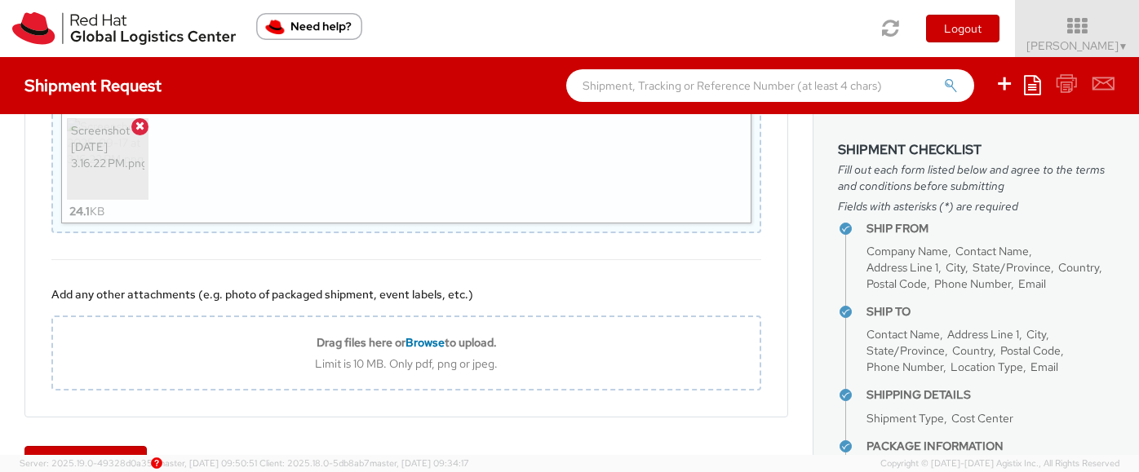
scroll to position [1533, 0]
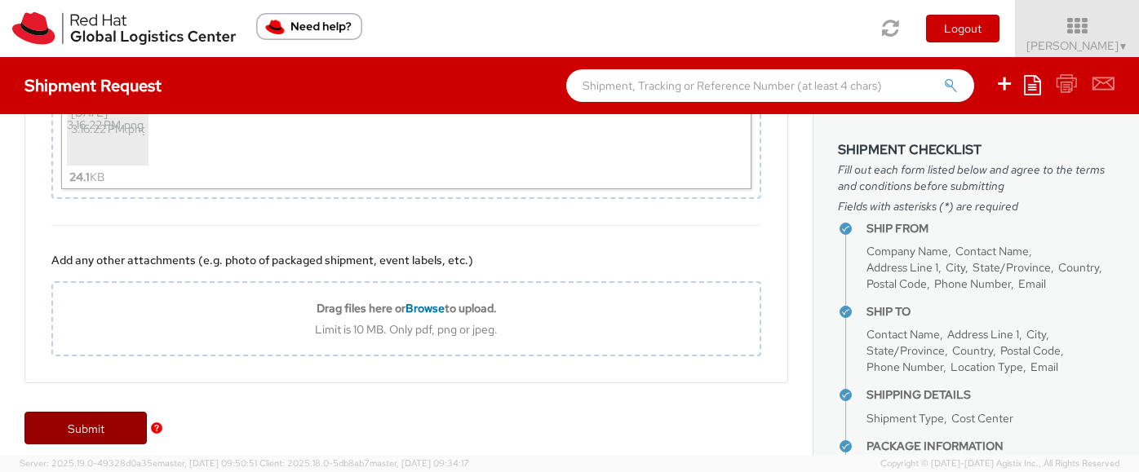
type input "+34 625 065 366"
click at [94, 421] on link "Submit" at bounding box center [85, 428] width 122 height 33
type input "Raquel Jareño"
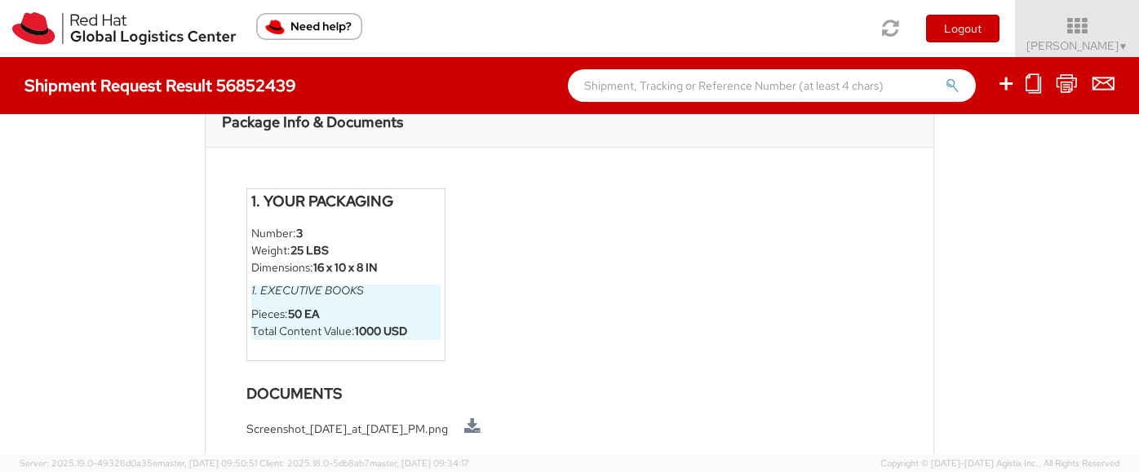
scroll to position [938, 0]
